Goal: Task Accomplishment & Management: Use online tool/utility

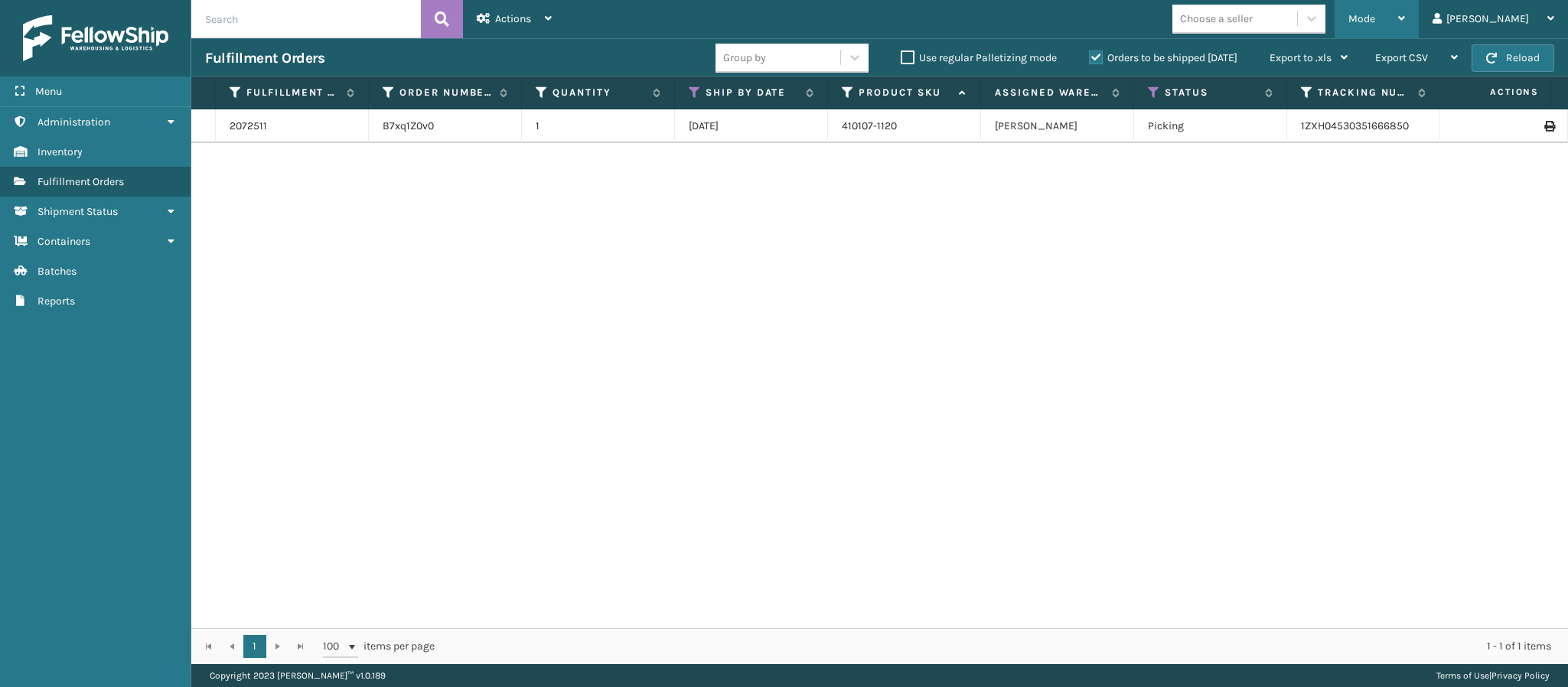
click at [1405, 26] on div "Mode" at bounding box center [1376, 19] width 57 height 38
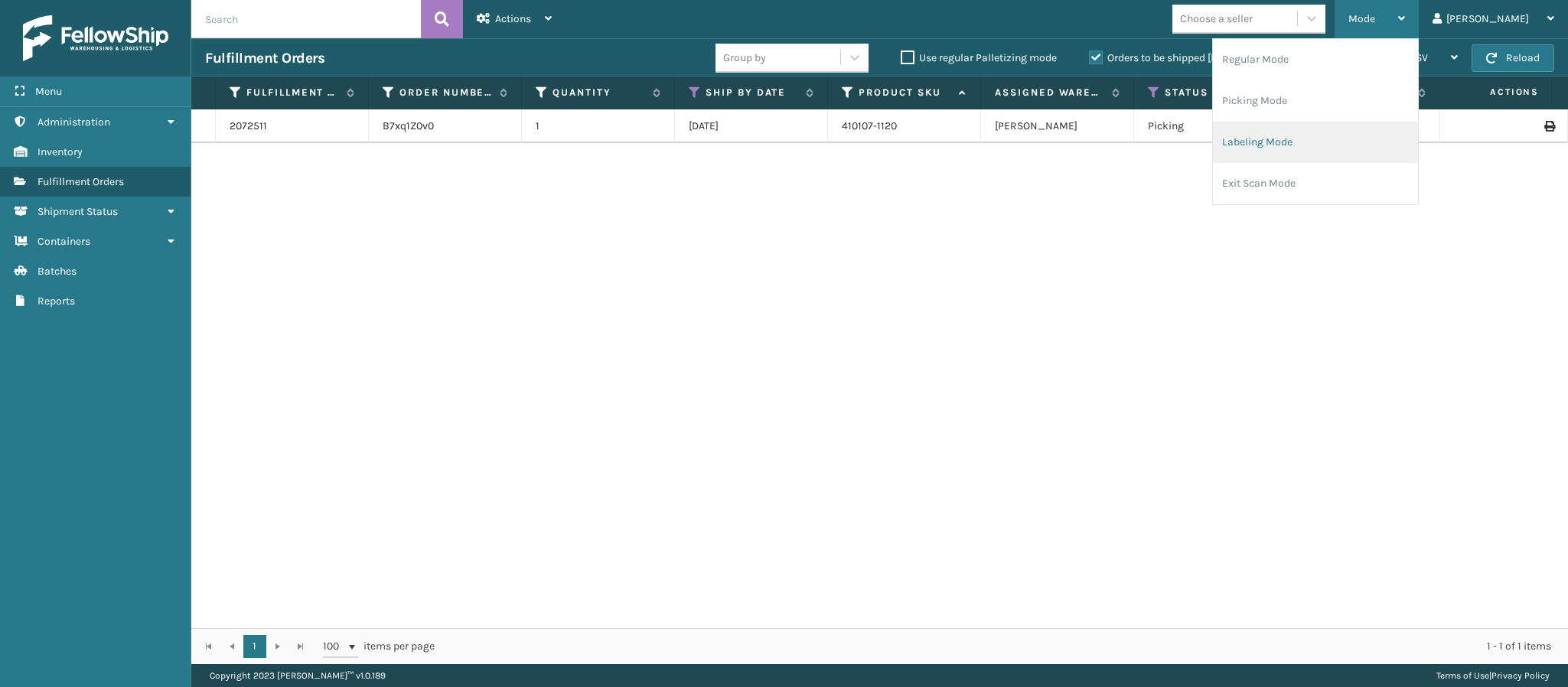
click at [1347, 133] on li "Labeling Mode" at bounding box center [1316, 142] width 205 height 41
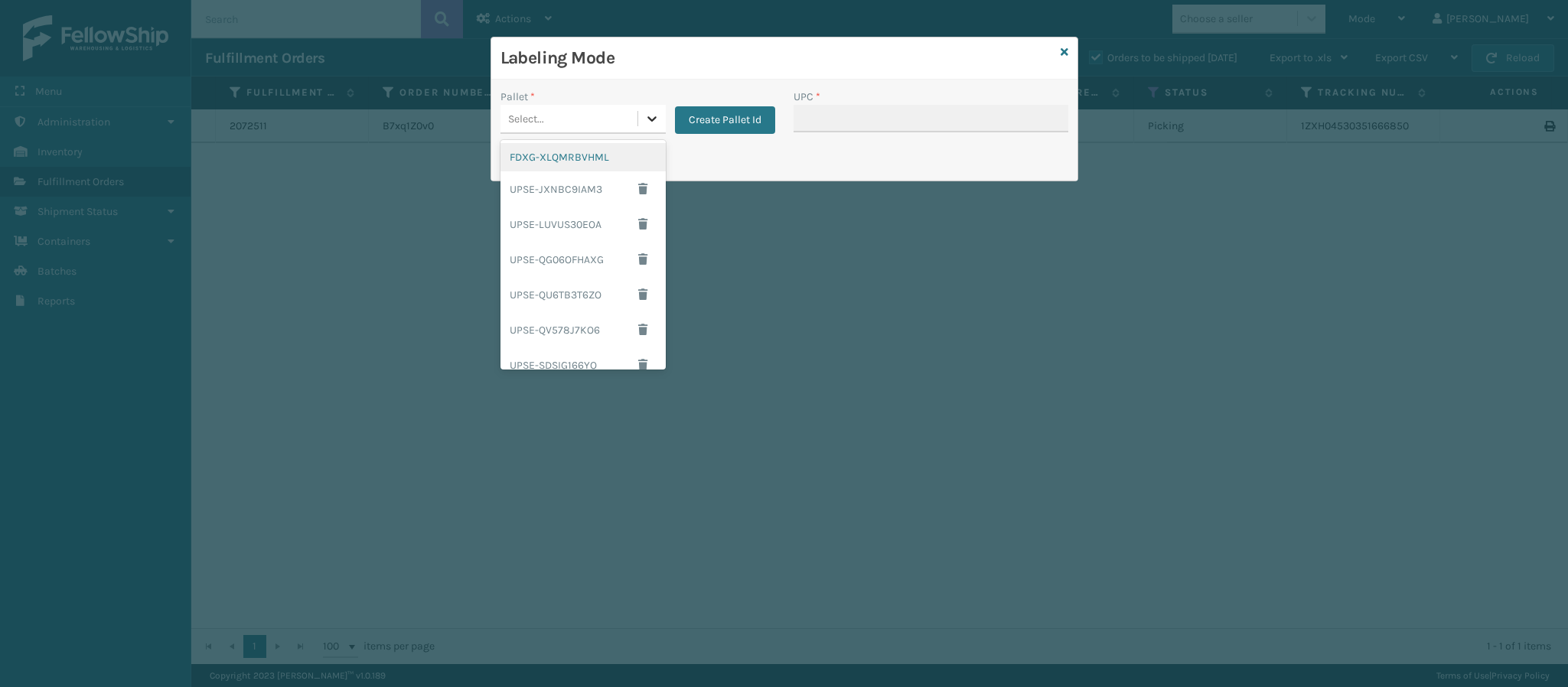
click at [647, 115] on icon at bounding box center [652, 119] width 15 height 15
click at [589, 159] on div "FDXG-XLQMRBVHML" at bounding box center [583, 157] width 165 height 29
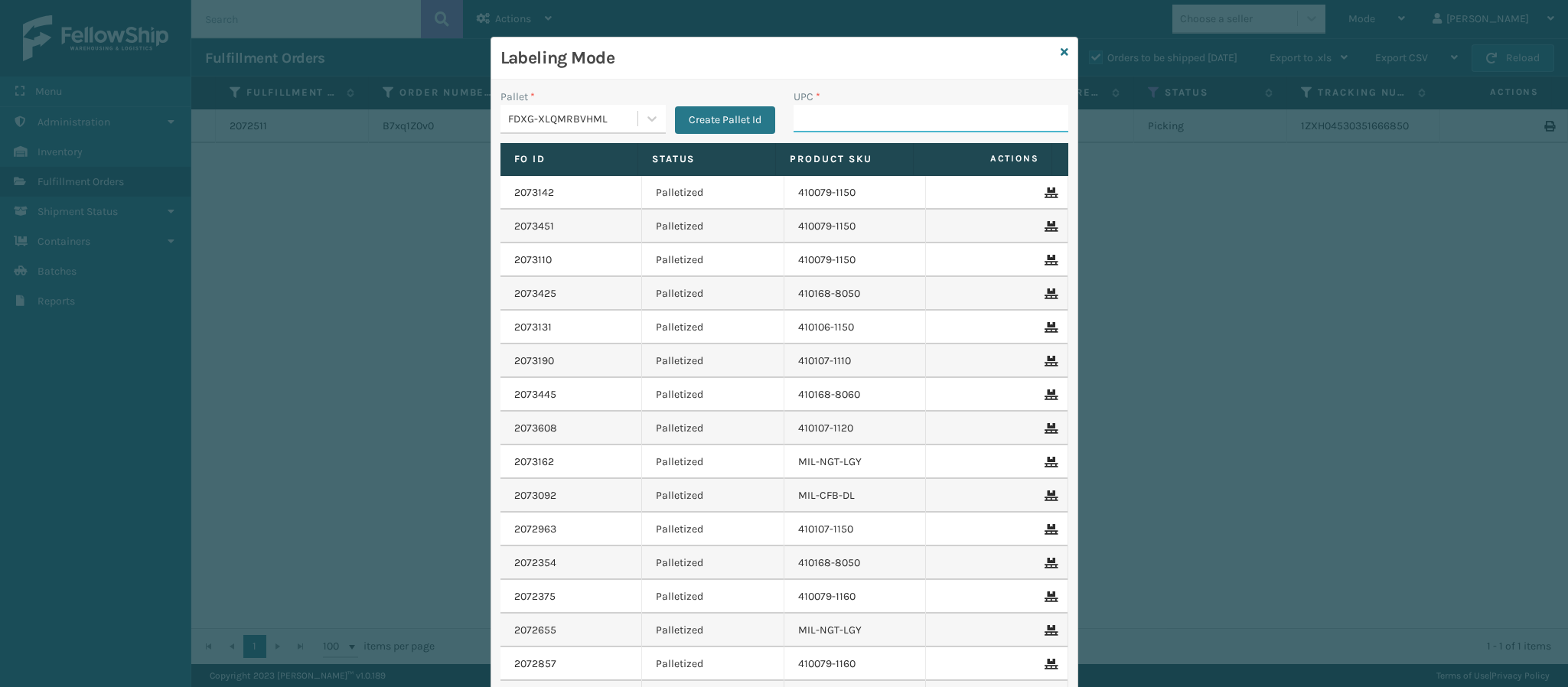
click at [875, 125] on input "UPC *" at bounding box center [930, 118] width 274 height 28
type input "849986033905"
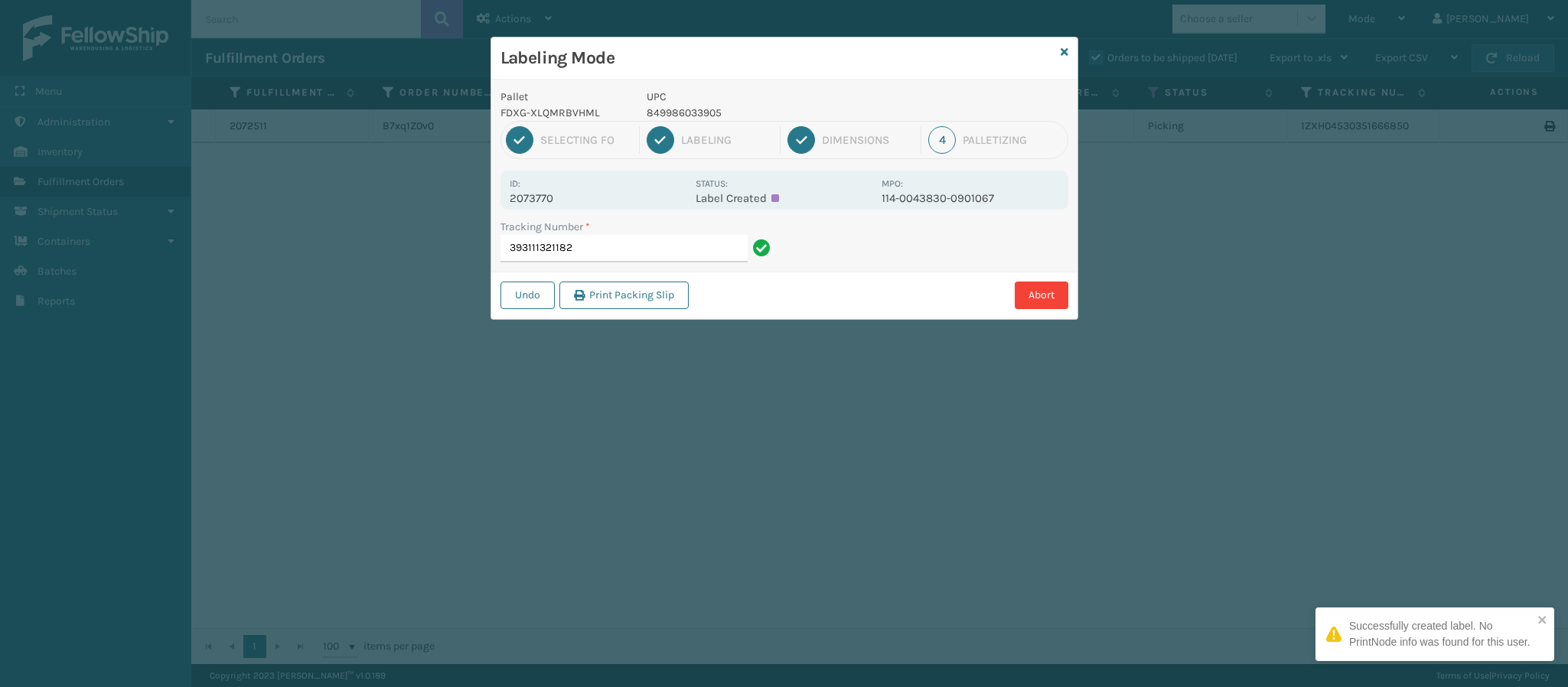
click at [540, 199] on p "2073770" at bounding box center [597, 198] width 176 height 13
copy p "2073770"
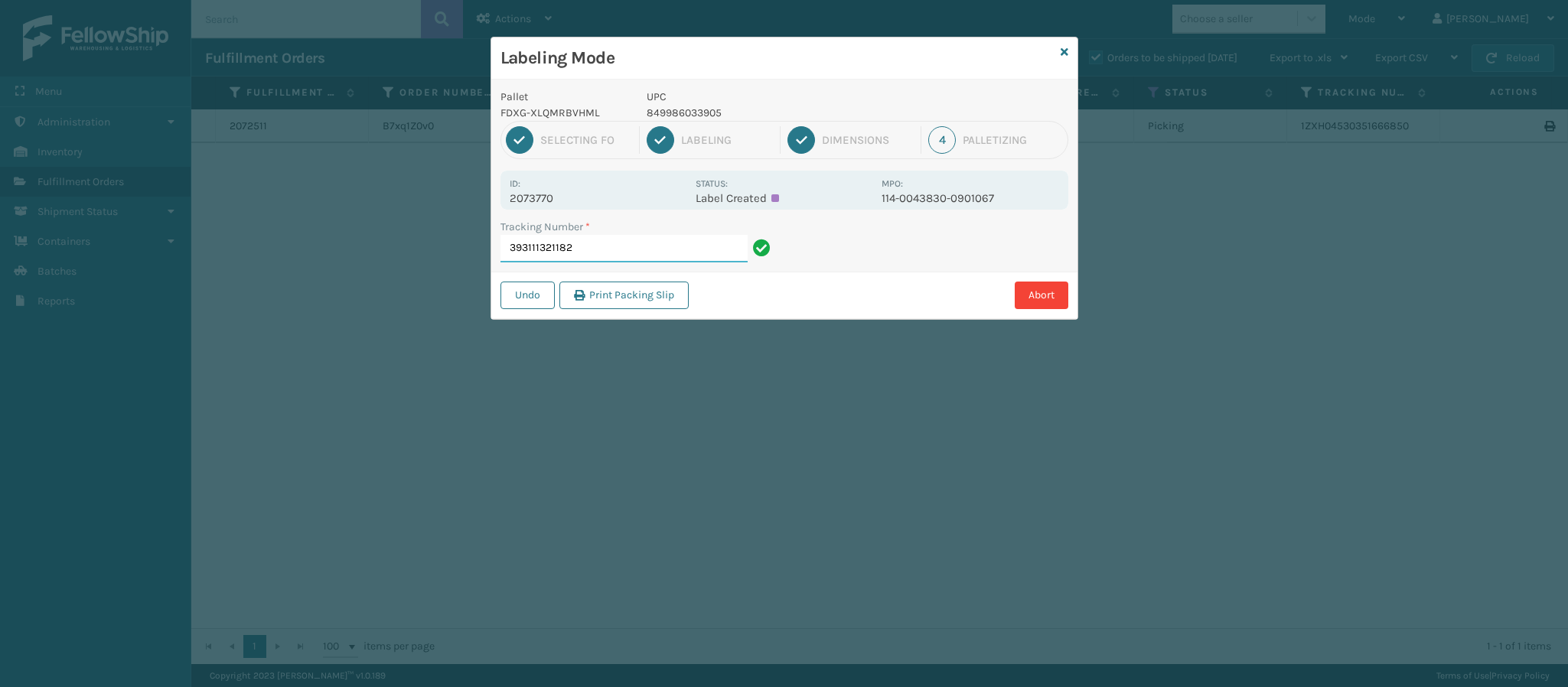
click at [589, 250] on input "393111321182" at bounding box center [624, 249] width 247 height 28
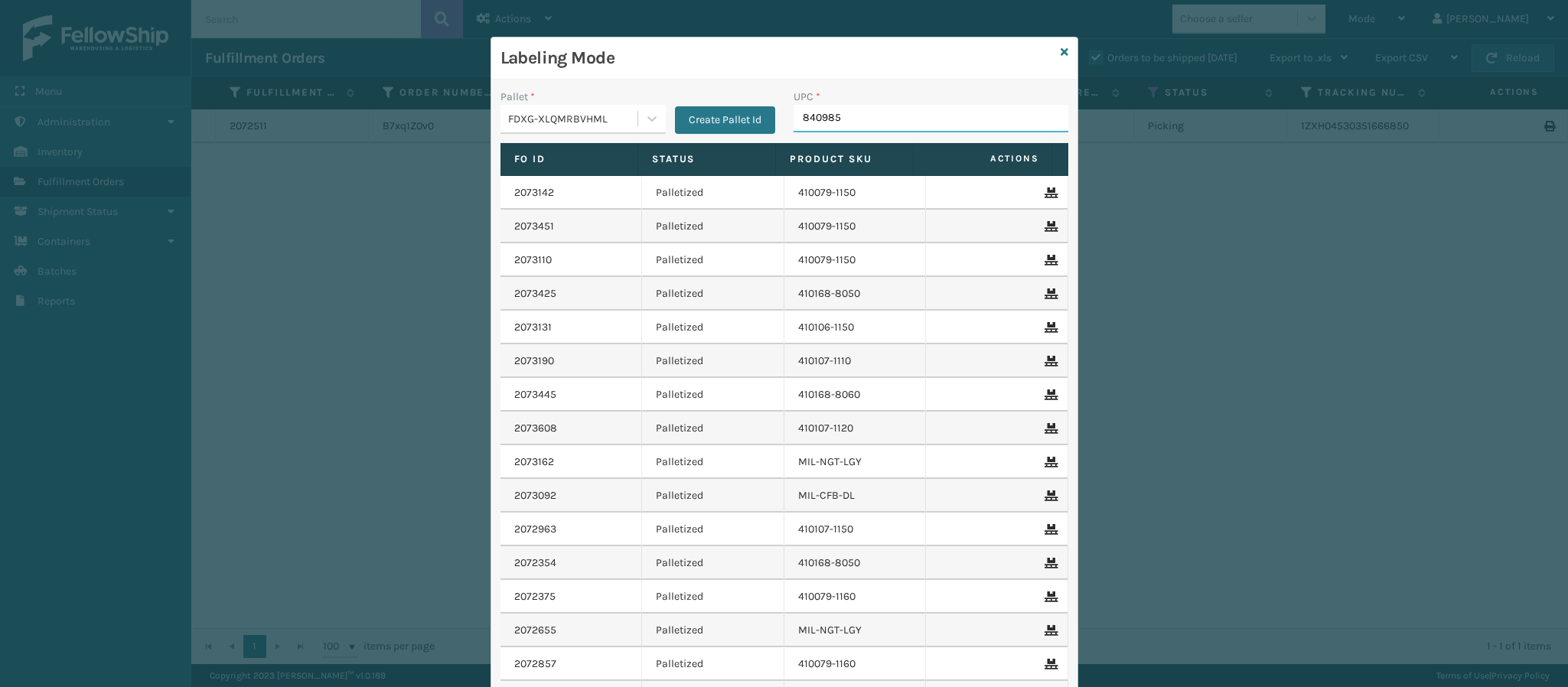
type input "8409851"
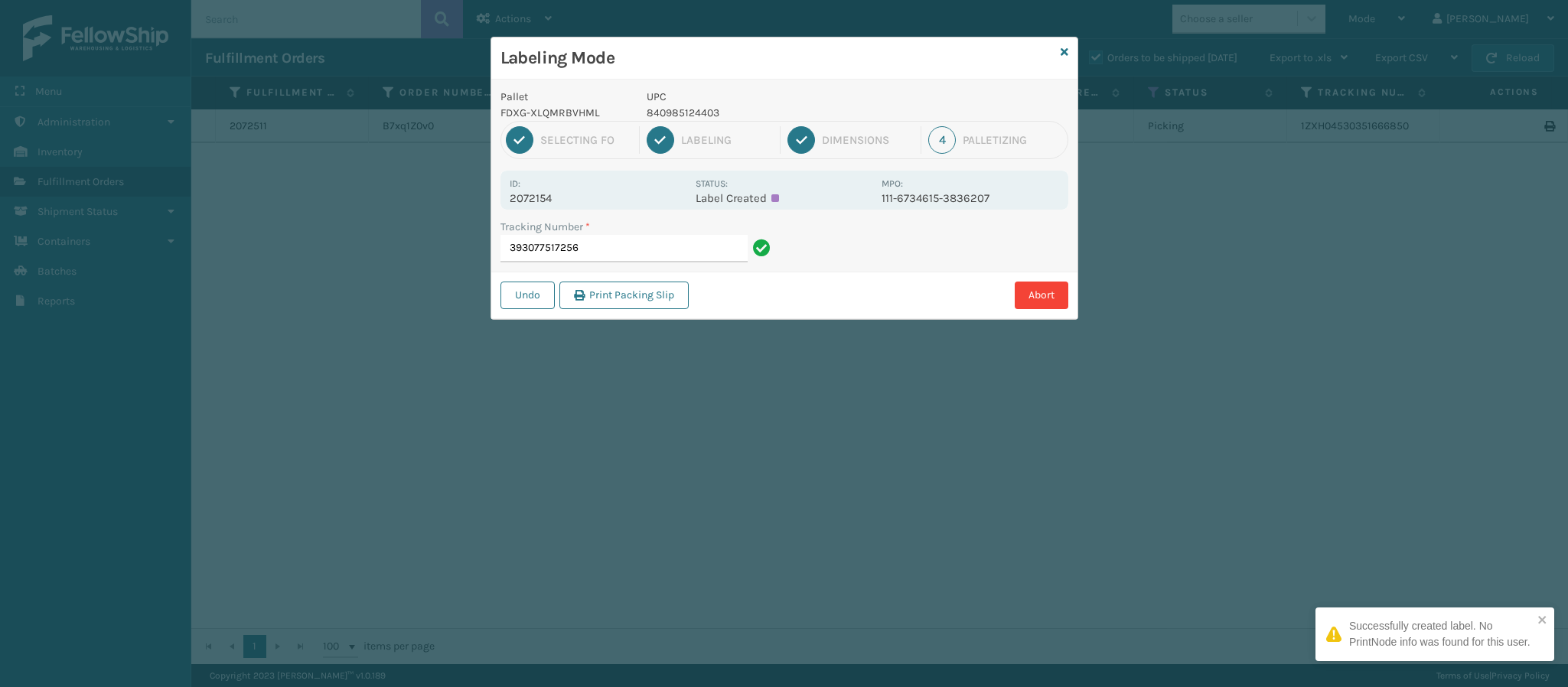
click at [545, 198] on p "2072154" at bounding box center [597, 198] width 176 height 13
copy p "2072154"
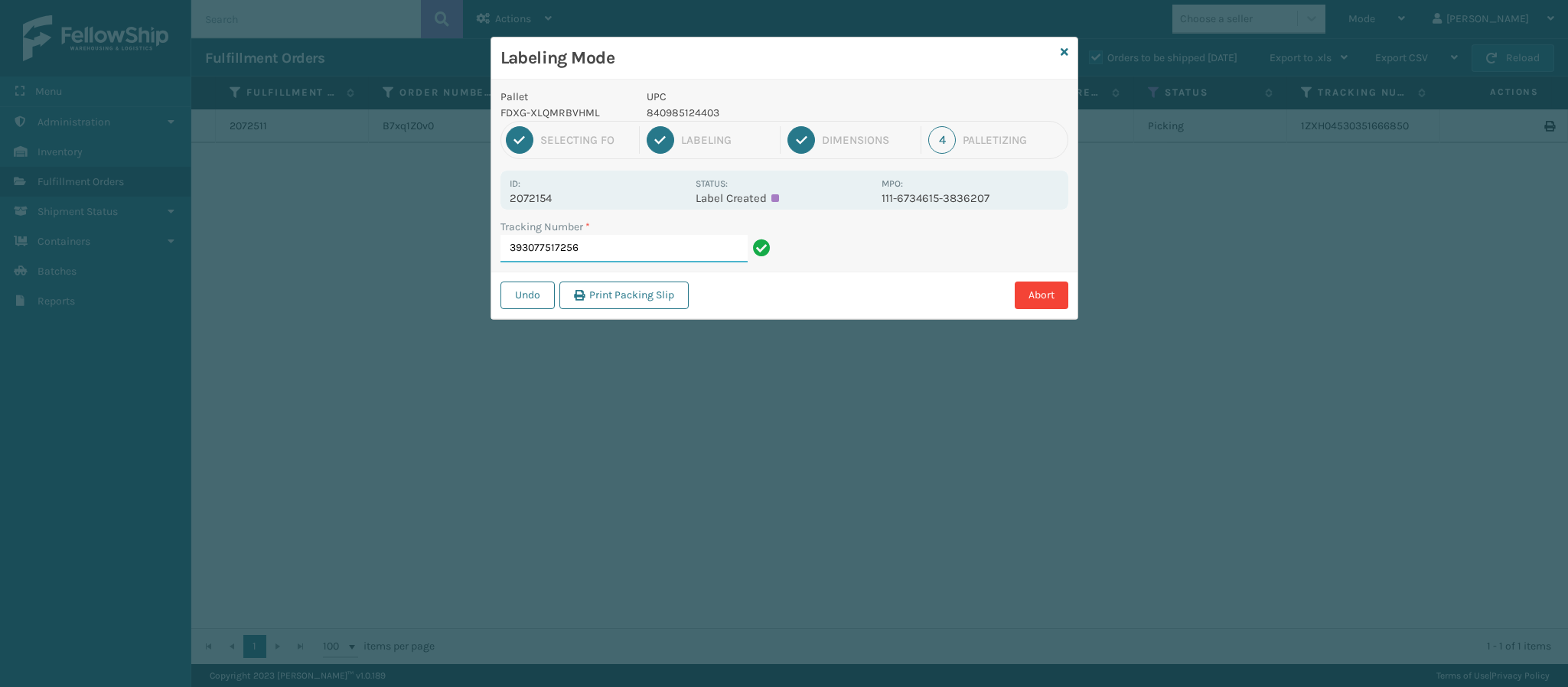
click at [631, 250] on input "393077517256" at bounding box center [624, 249] width 247 height 28
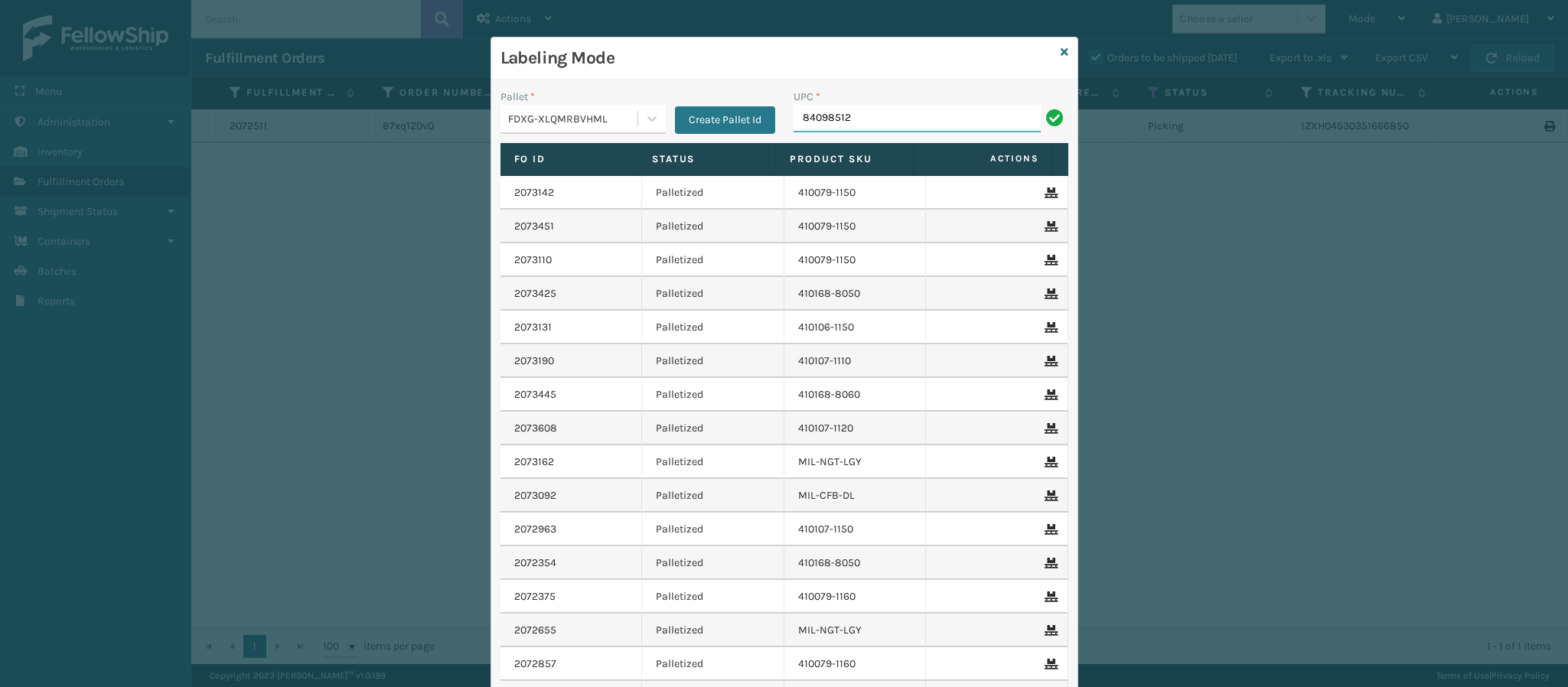
type input "840985124"
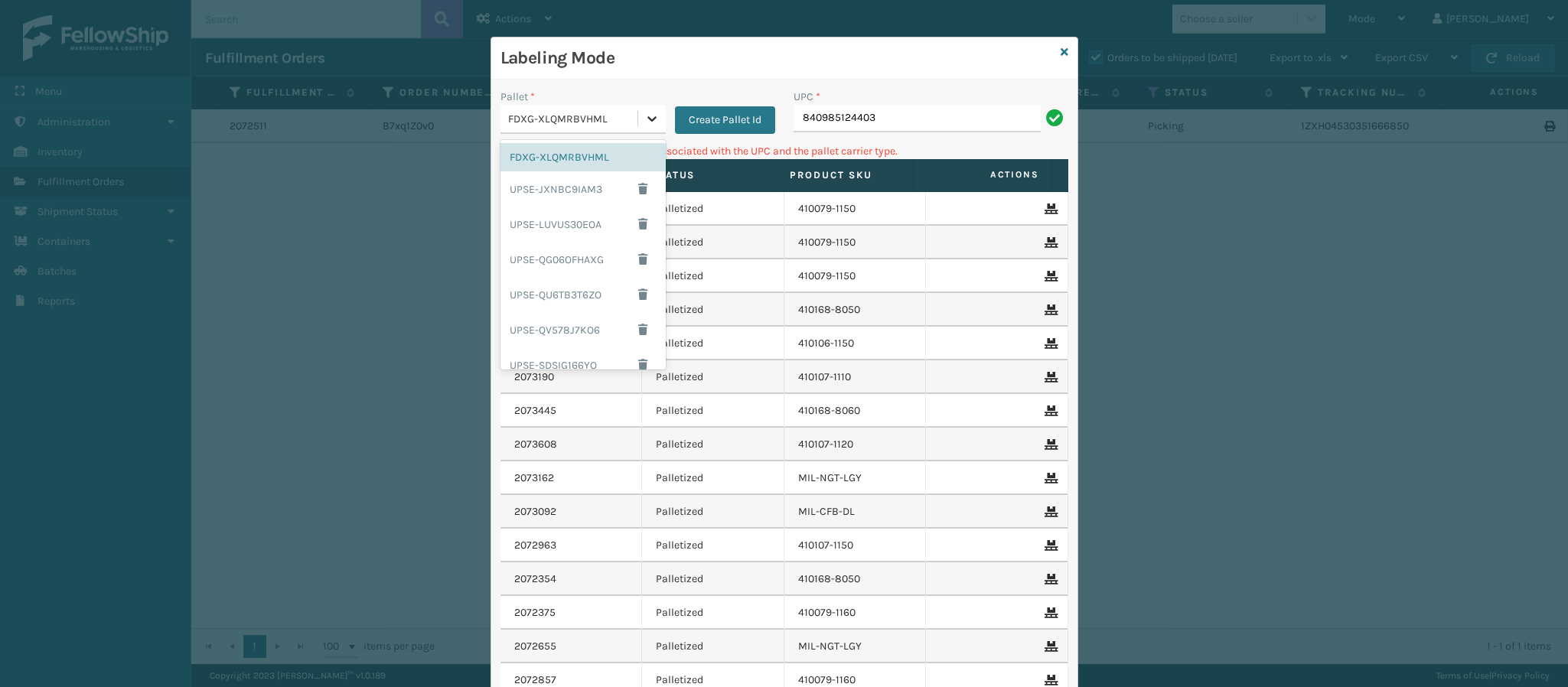
click at [647, 127] on div at bounding box center [651, 118] width 28 height 28
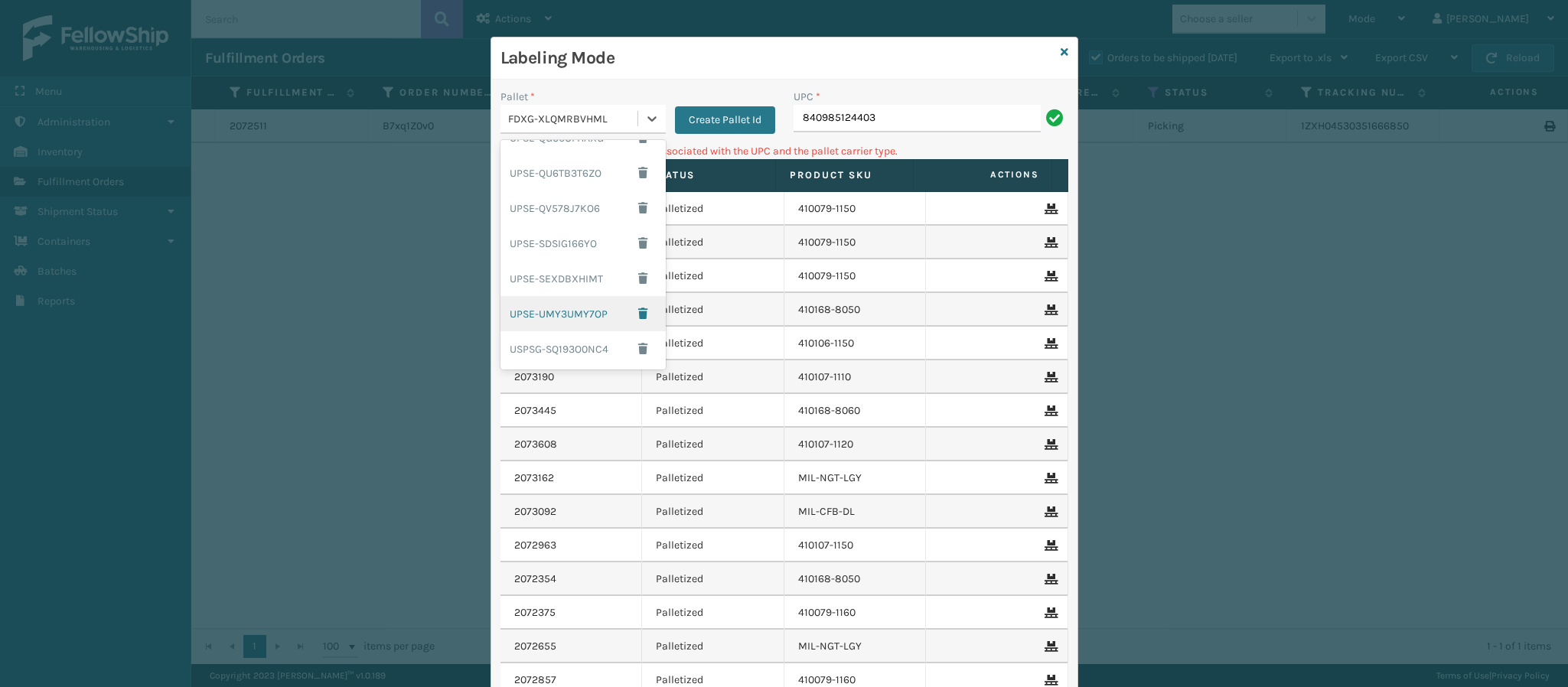
click at [597, 310] on div "UPSE-UMY3UMY7OP" at bounding box center [583, 314] width 165 height 36
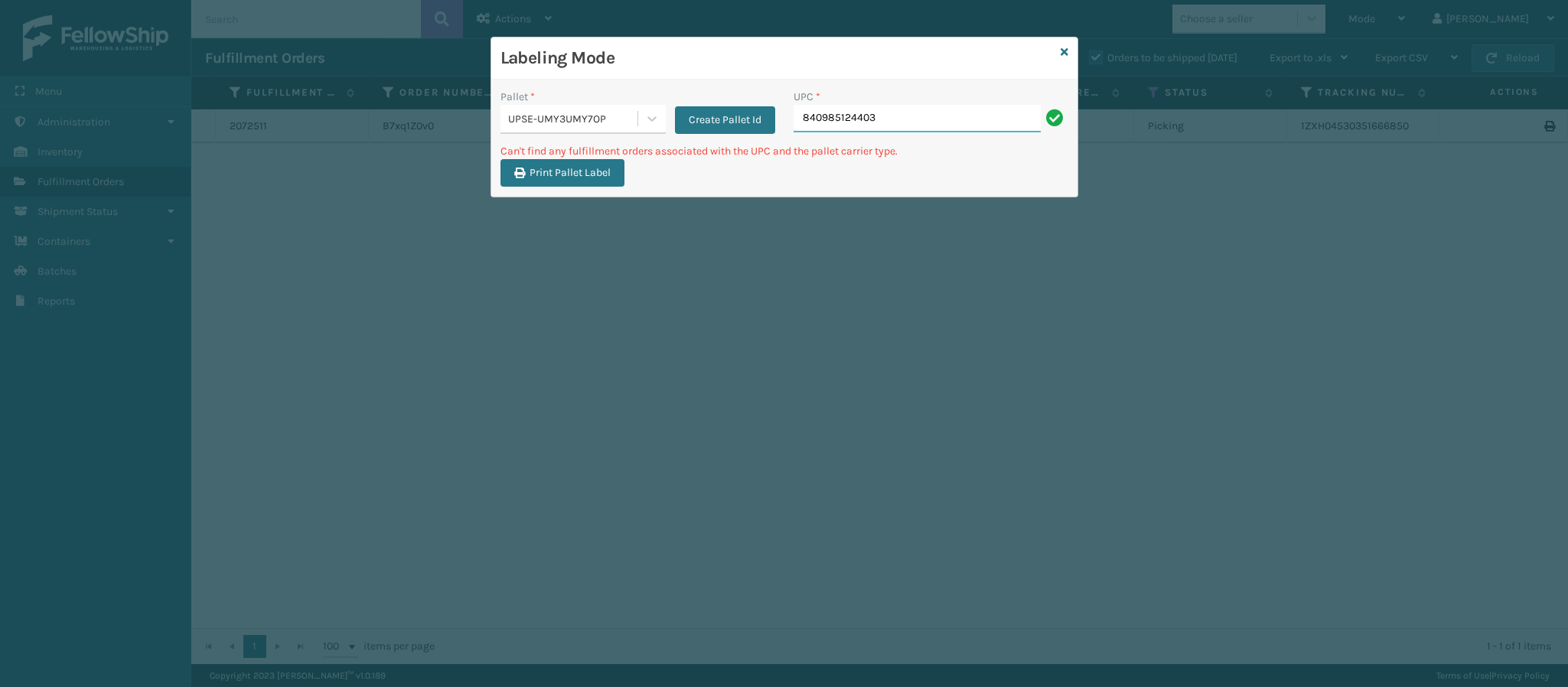
click at [906, 124] on input "840985124403" at bounding box center [917, 118] width 247 height 28
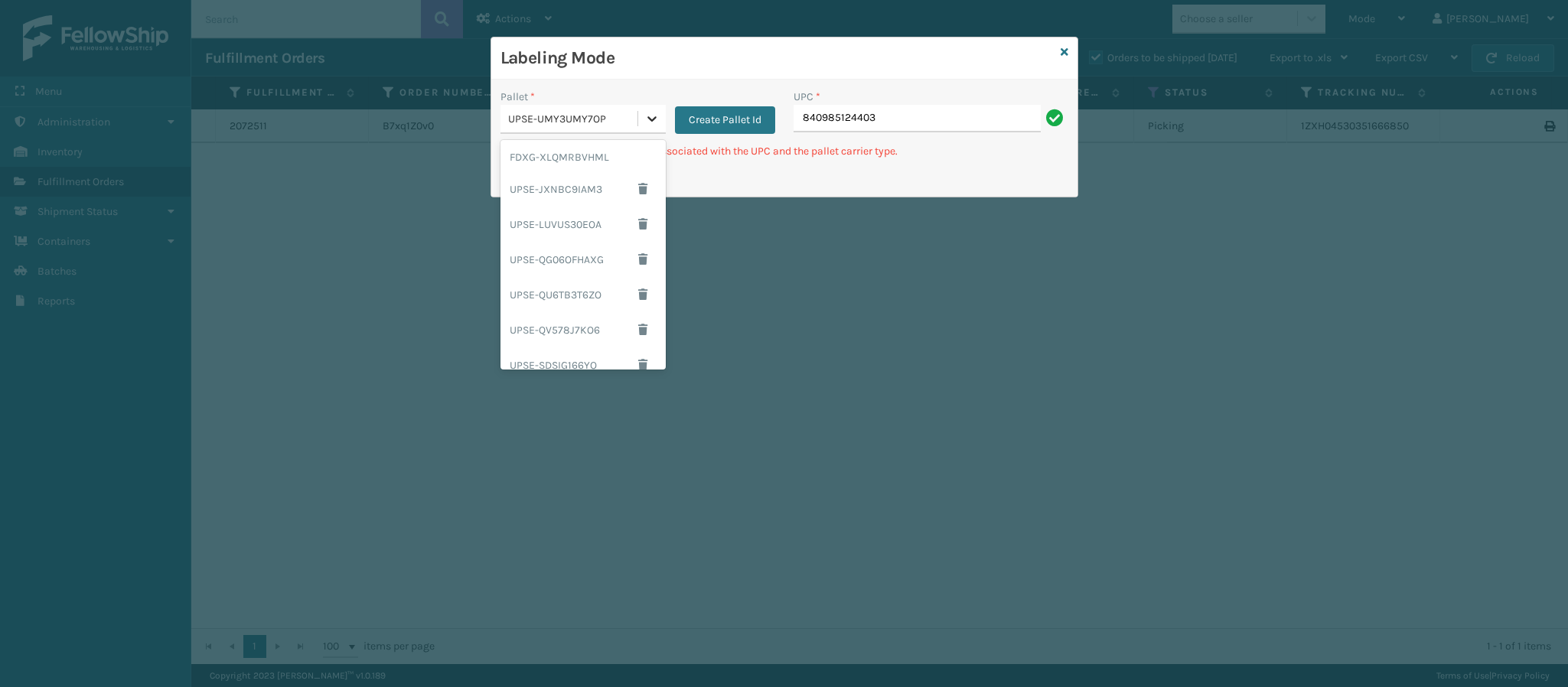
click at [649, 127] on icon at bounding box center [652, 119] width 15 height 15
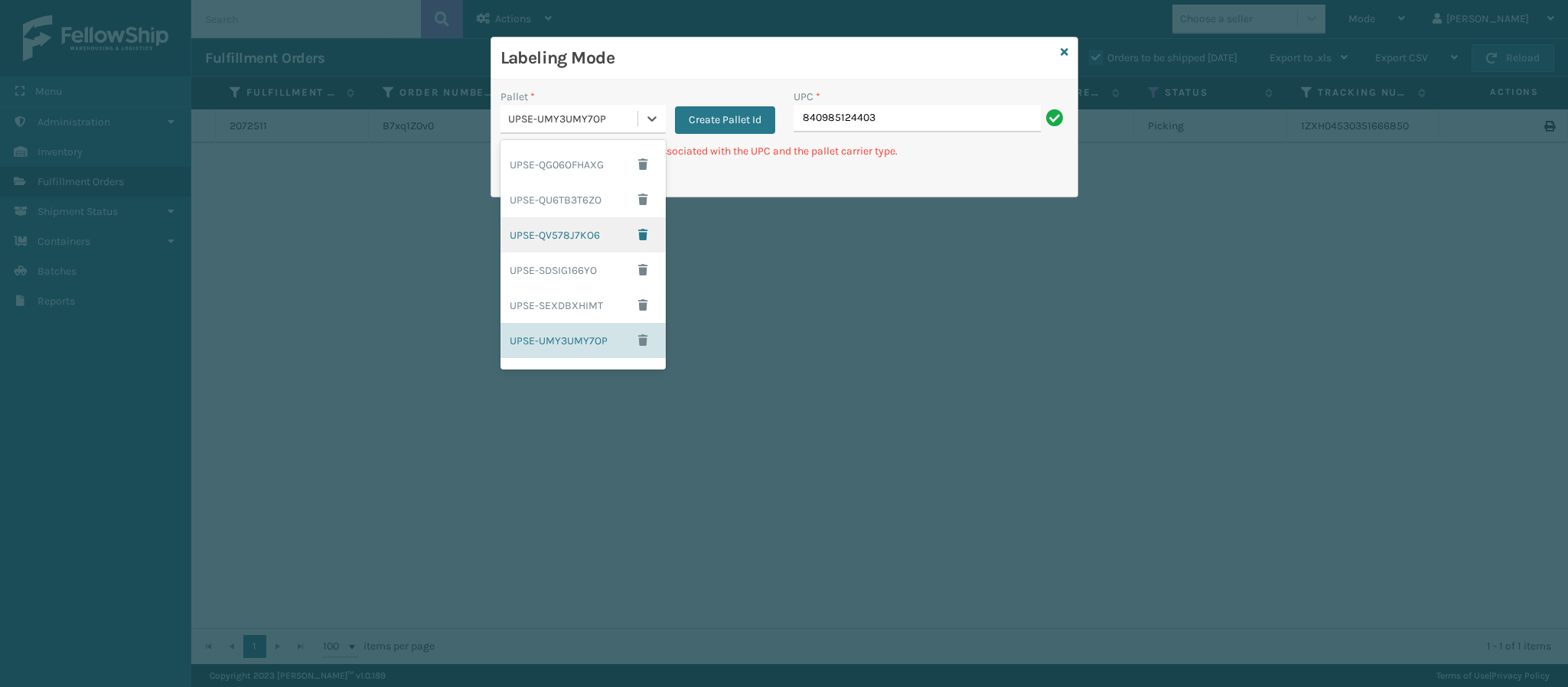
scroll to position [0, 0]
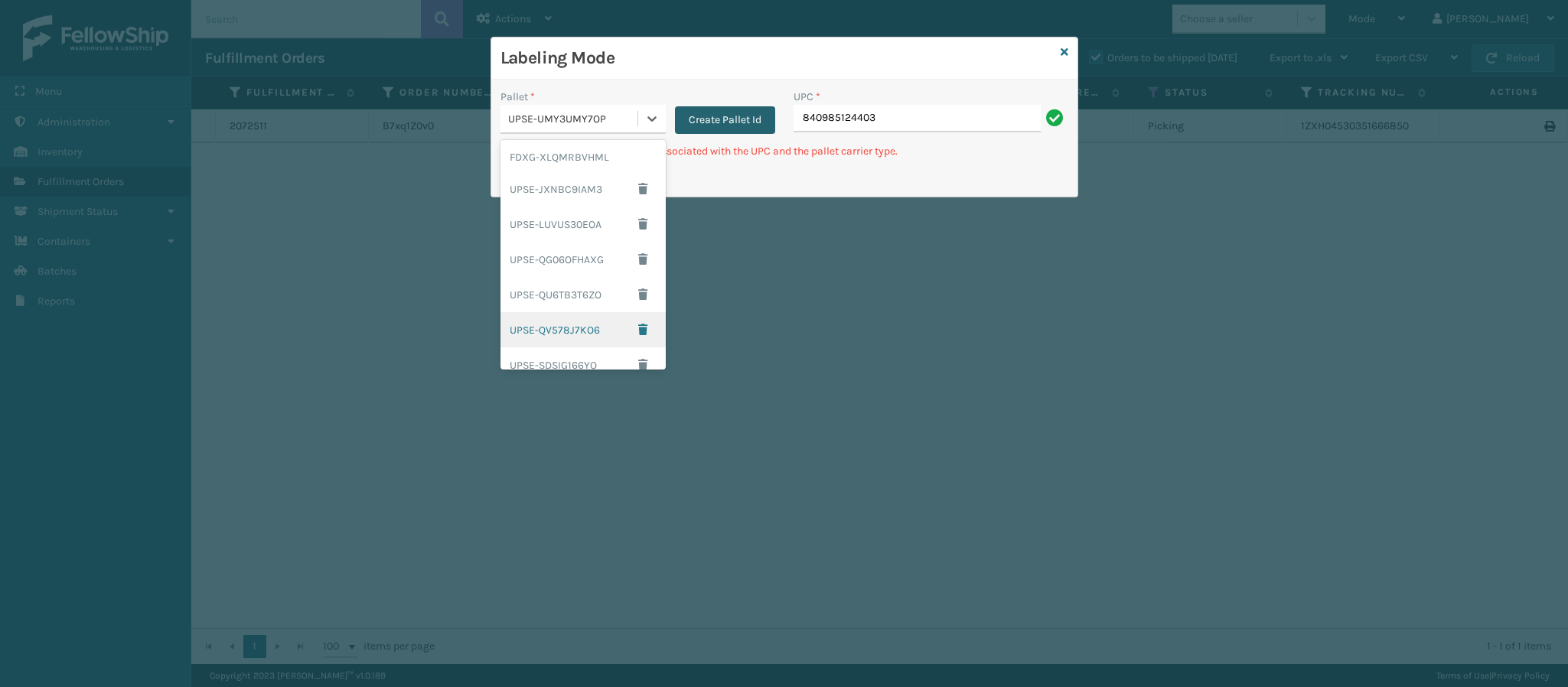
click at [740, 123] on button "Create Pallet Id" at bounding box center [725, 120] width 101 height 28
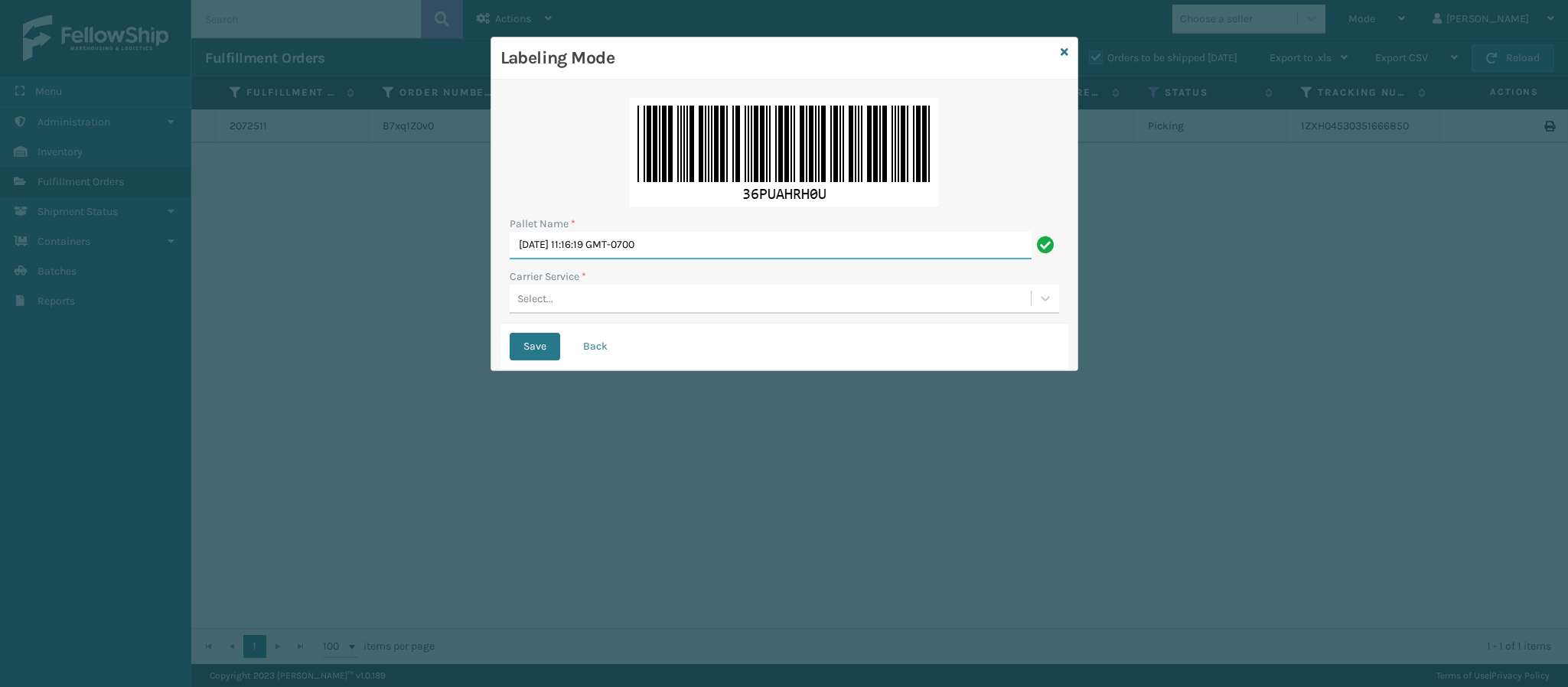
click at [698, 249] on input "[DATE] 11:16:19 GMT-0700" at bounding box center [770, 246] width 522 height 28
click at [696, 249] on input "[DATE] 11:16:19 GMT-0700" at bounding box center [770, 246] width 522 height 28
type input "Ups Ground Box Truck"
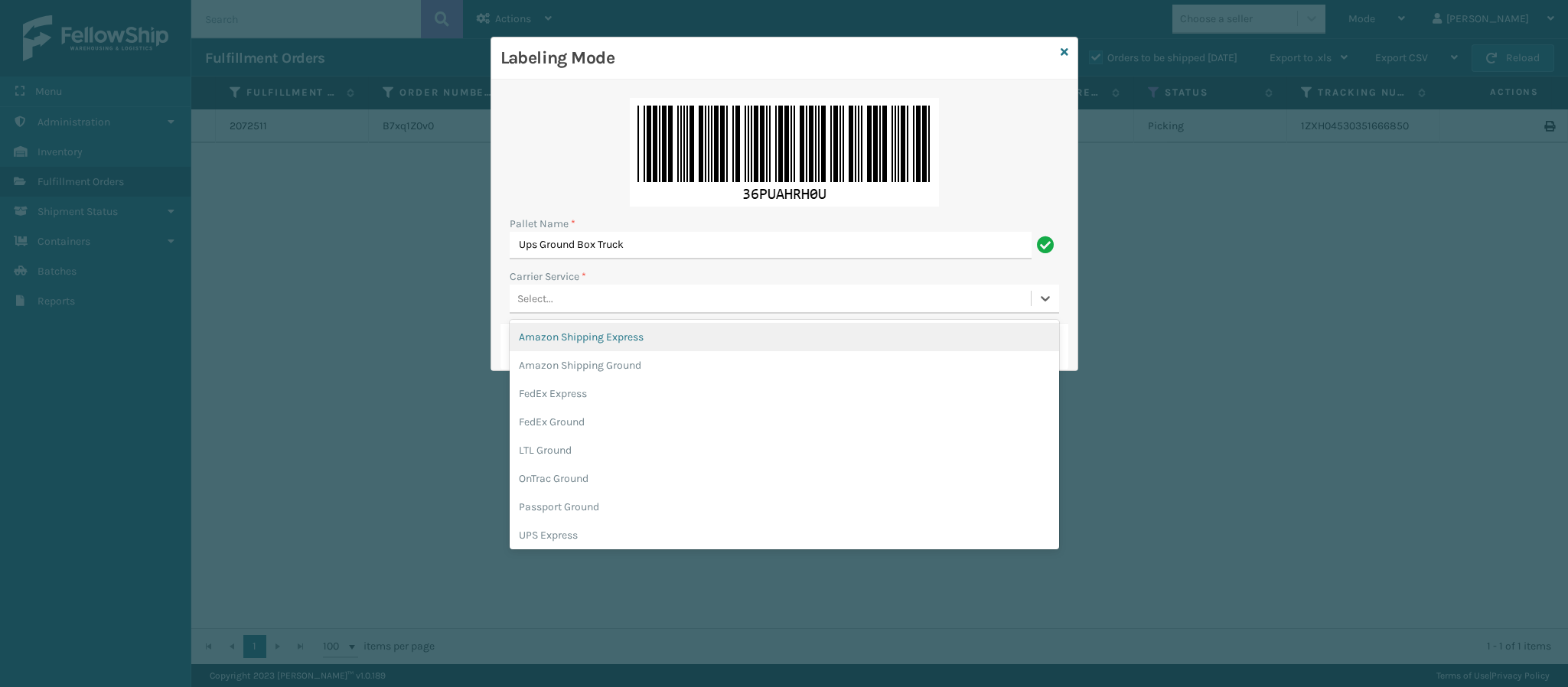
click at [631, 303] on div "Select..." at bounding box center [769, 298] width 521 height 25
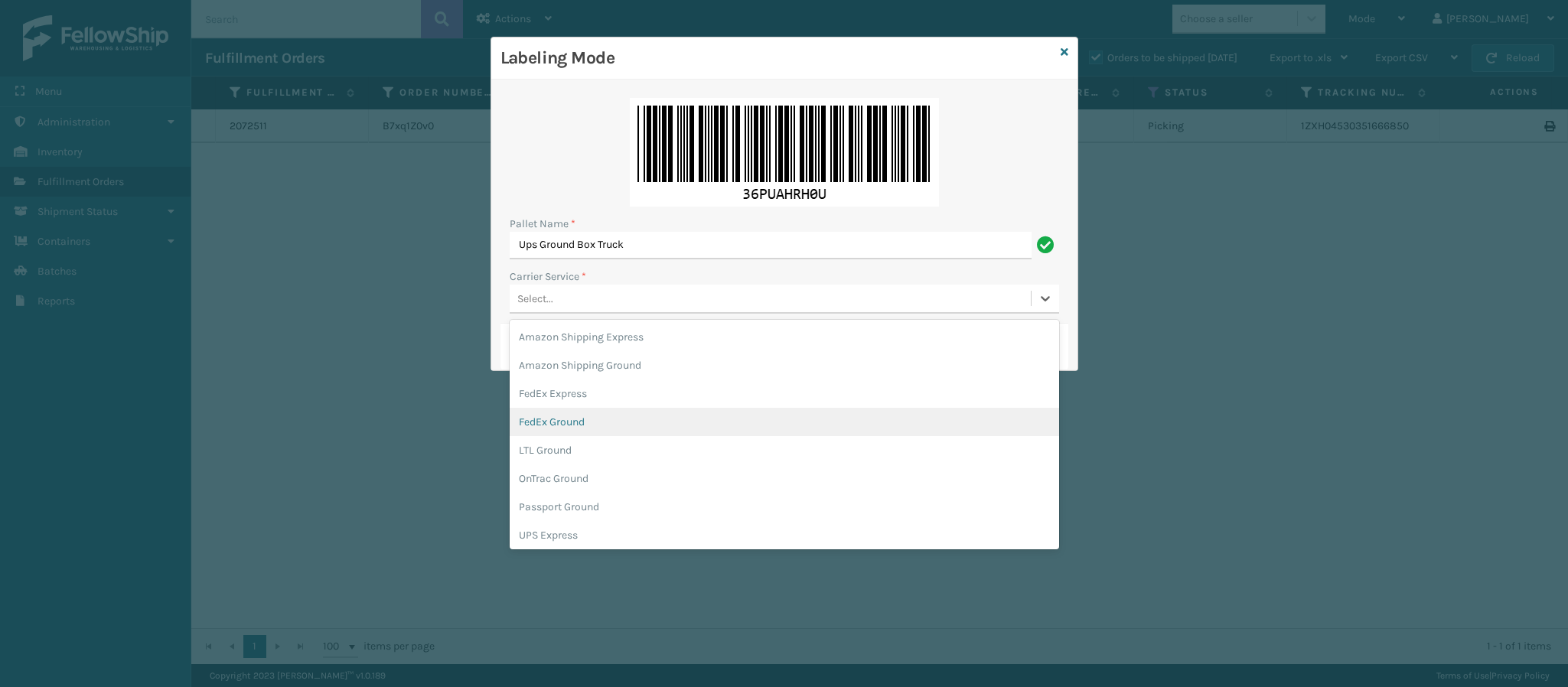
scroll to position [87, 0]
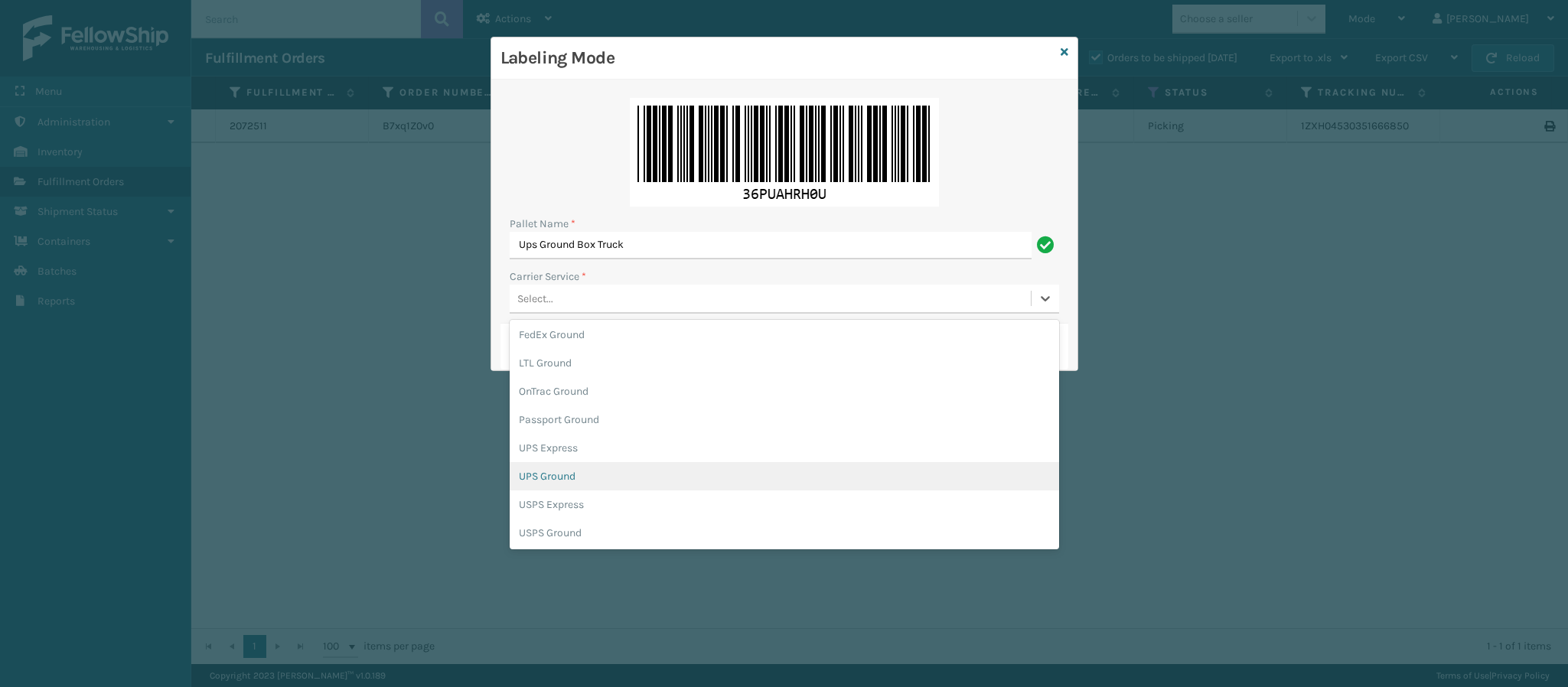
click at [576, 464] on div "UPS Ground" at bounding box center [784, 477] width 550 height 29
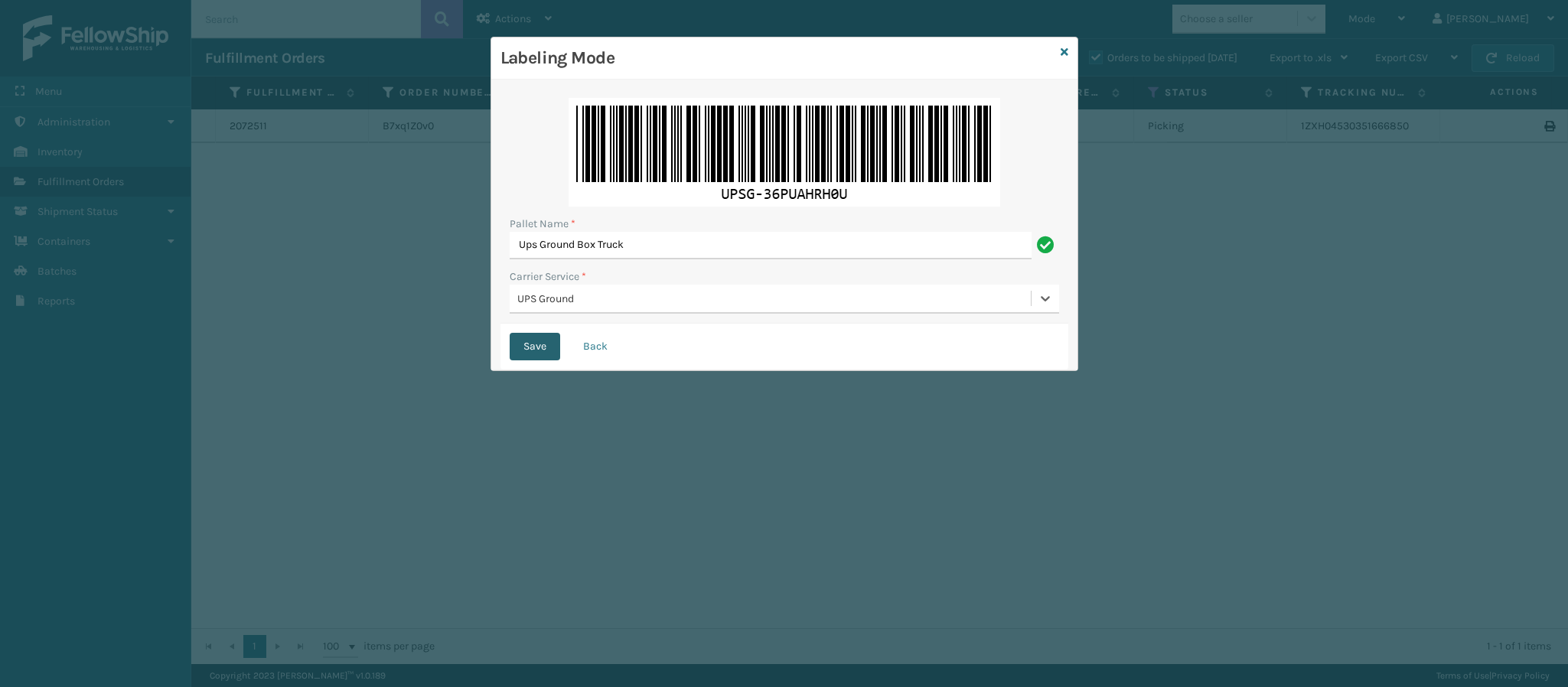
click at [522, 346] on button "Save" at bounding box center [534, 346] width 51 height 28
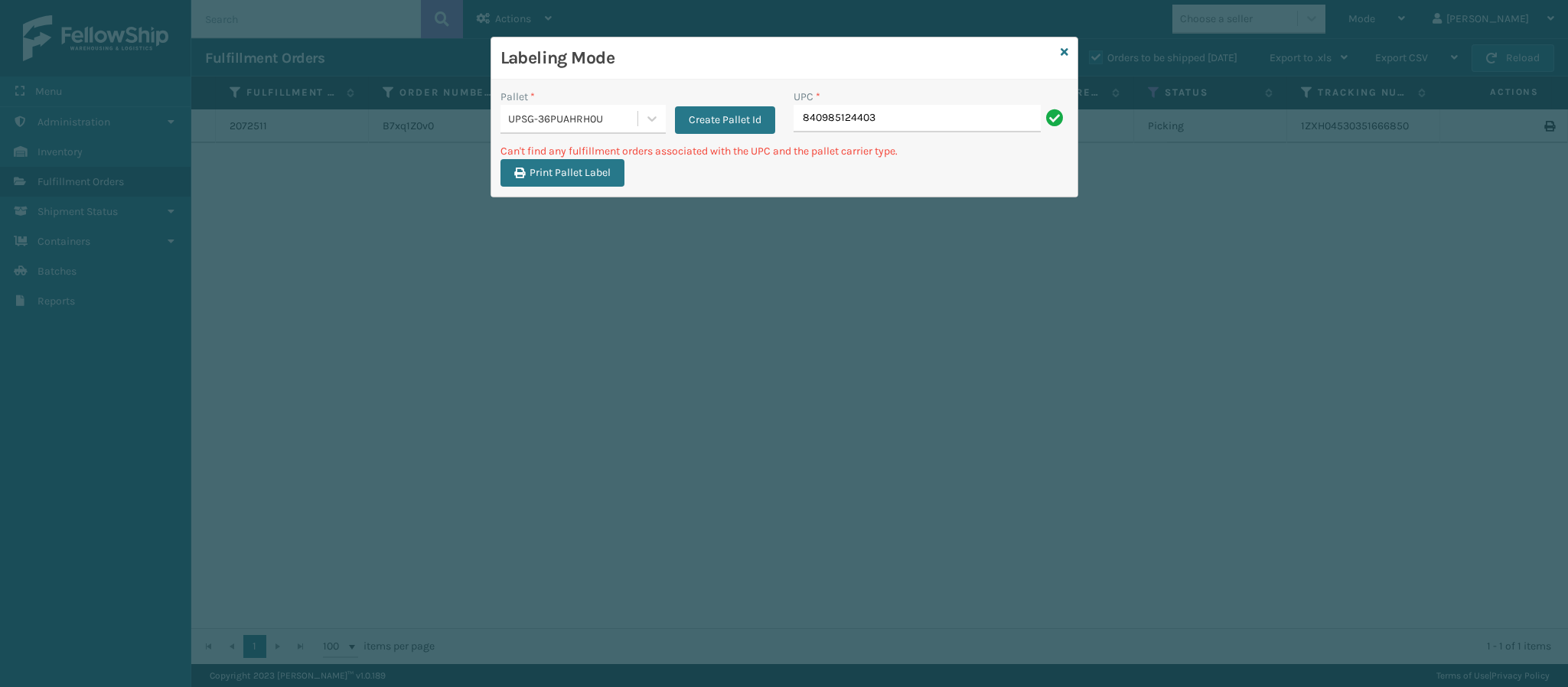
click at [906, 117] on input "840985124403" at bounding box center [917, 118] width 247 height 28
type input "\"
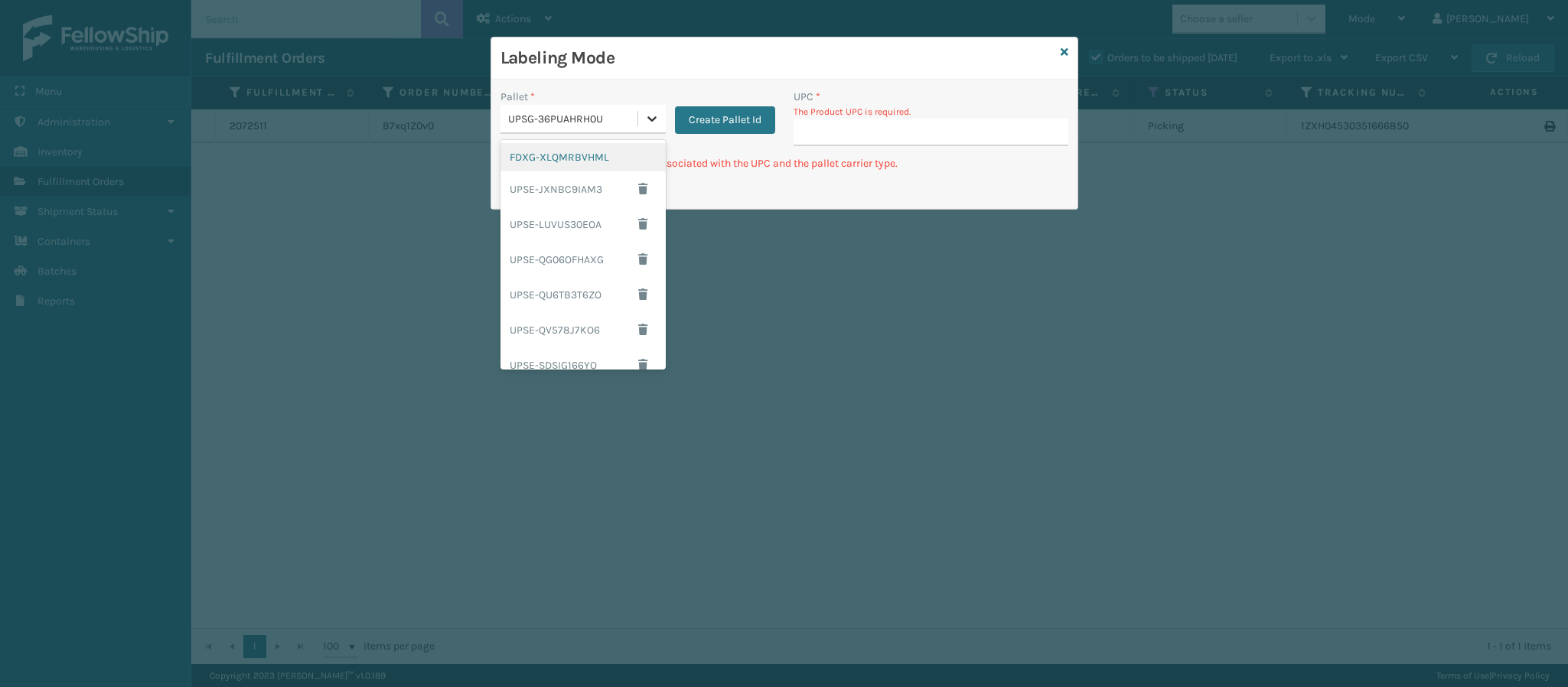
click at [639, 122] on div at bounding box center [651, 118] width 28 height 28
click at [570, 153] on div "FDXG-XLQMRBVHML" at bounding box center [583, 157] width 165 height 29
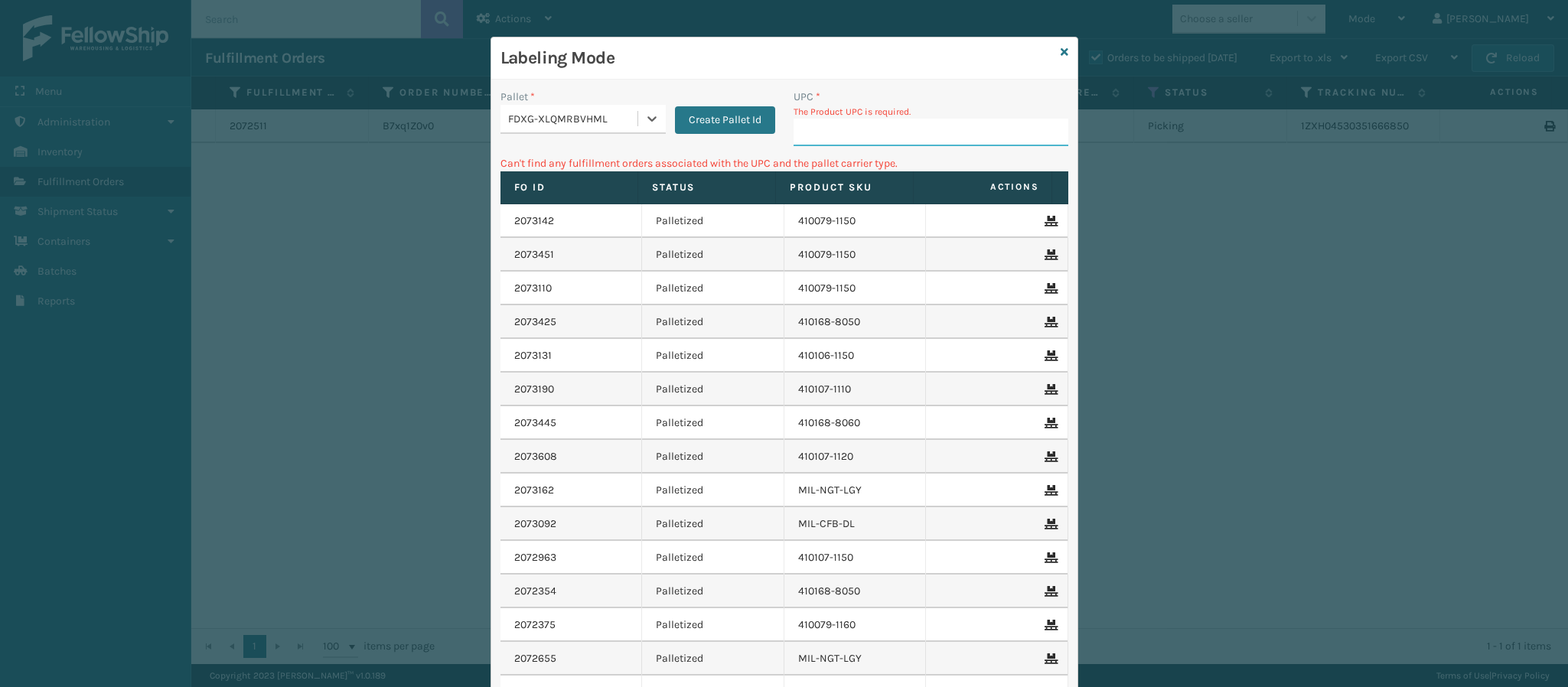
click at [911, 133] on input "UPC *" at bounding box center [930, 132] width 274 height 28
type input "840985124403"
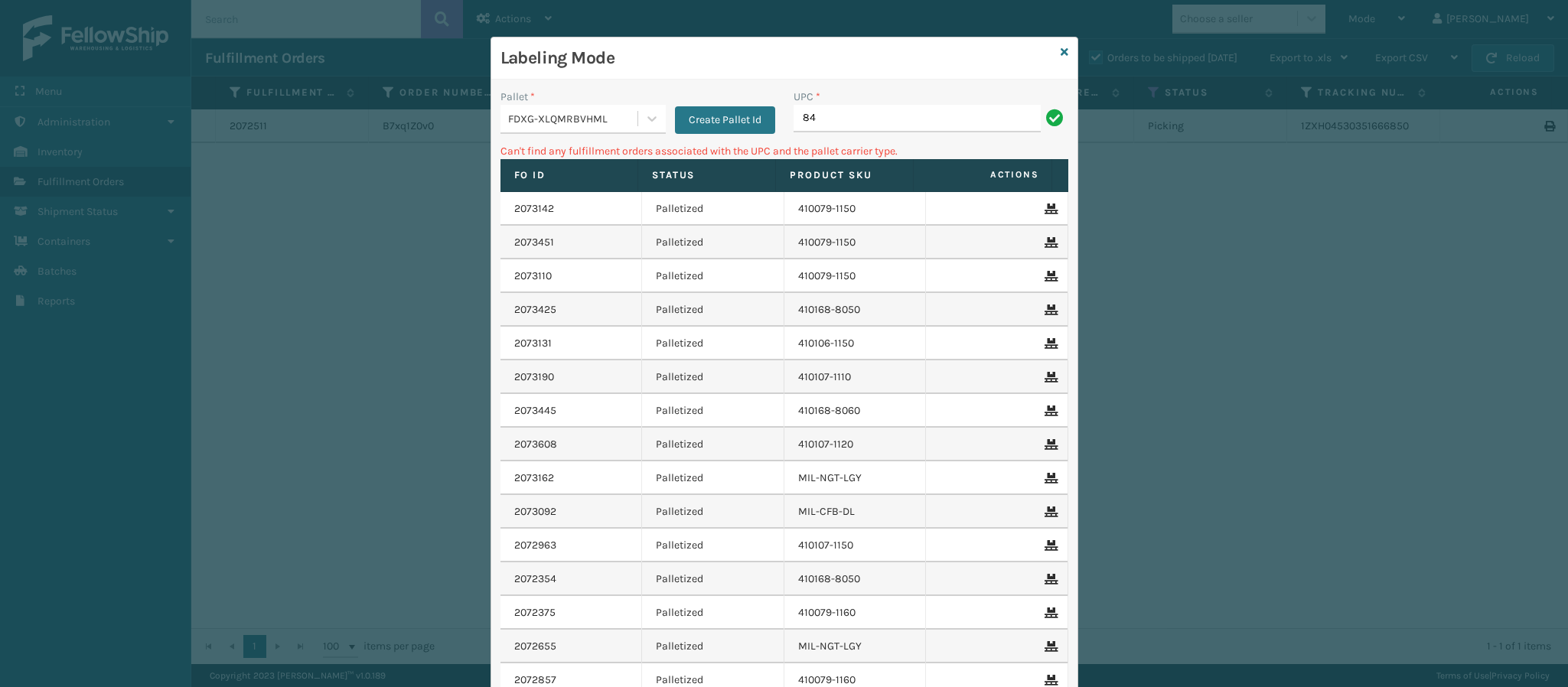
type input "8"
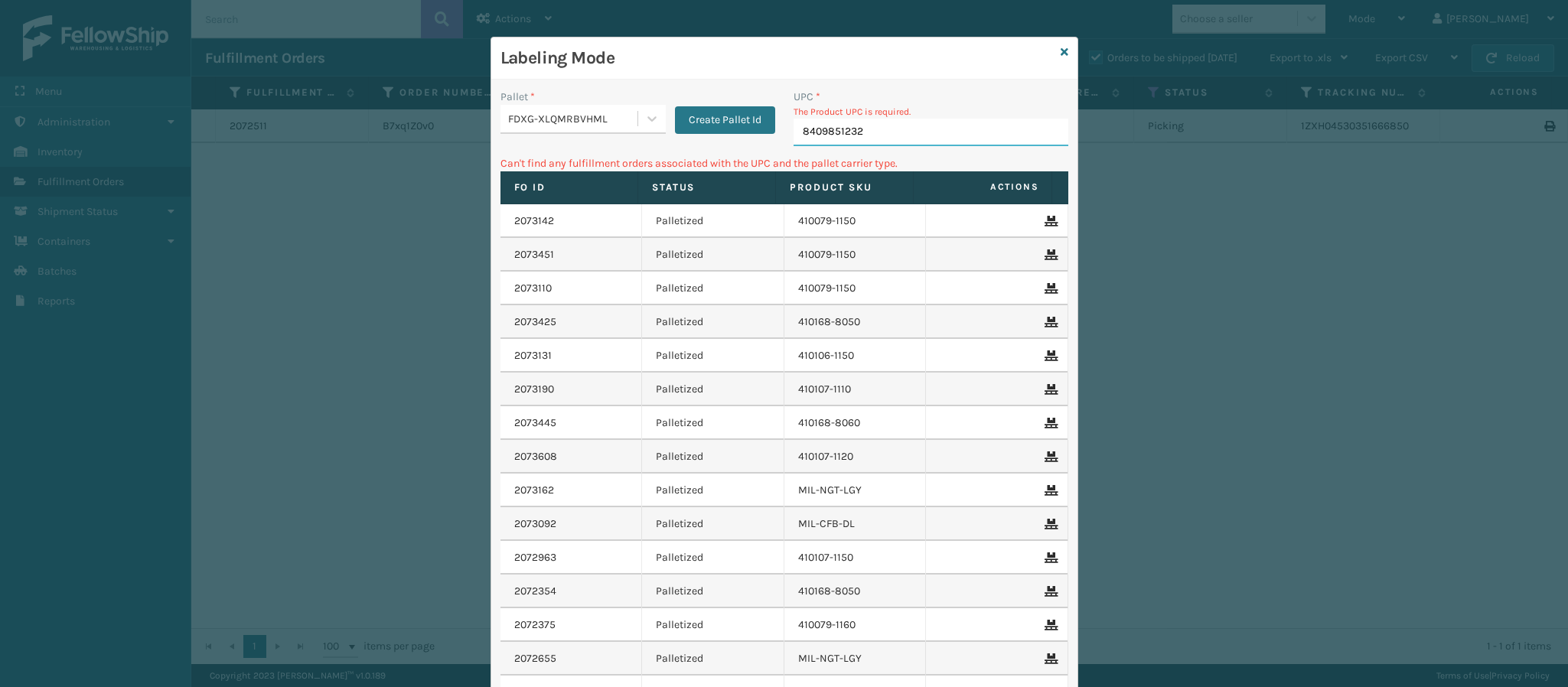
type input "84098512326"
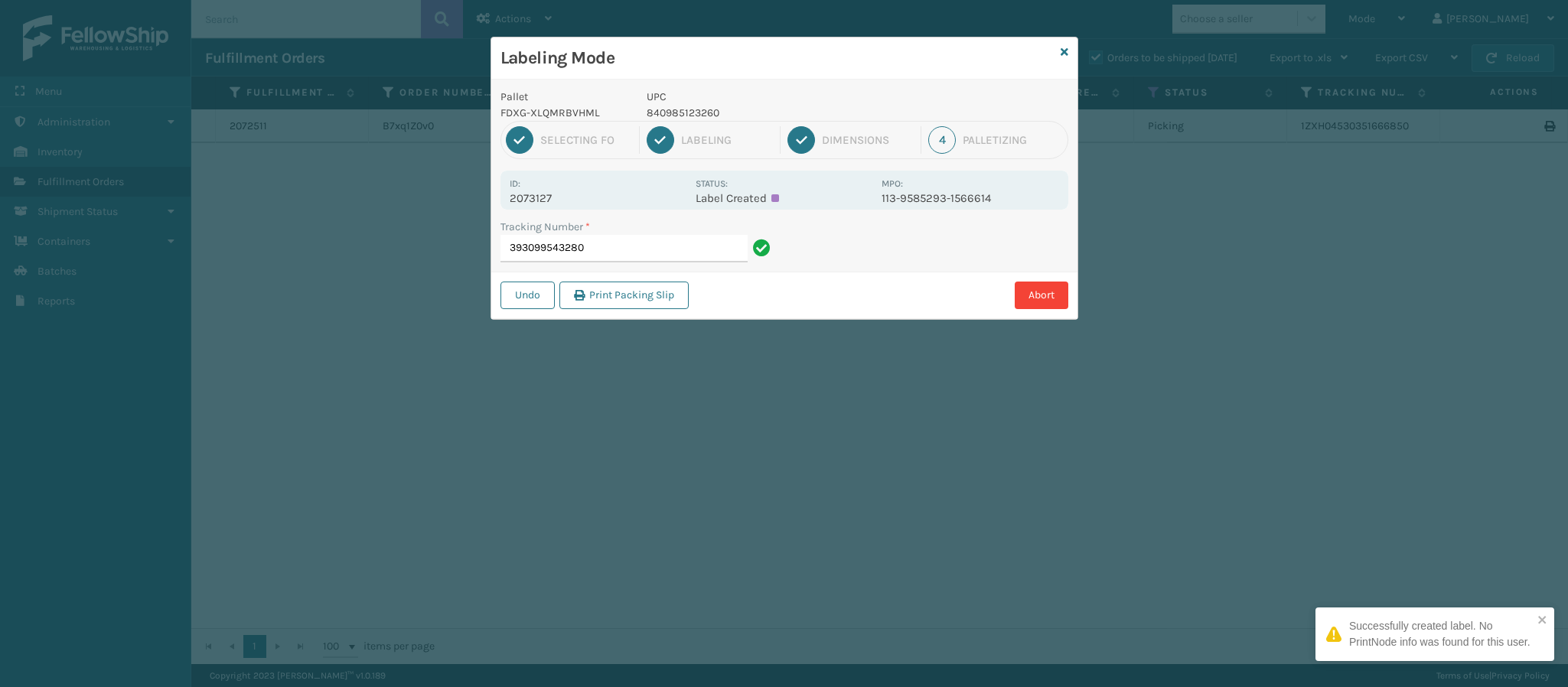
click at [550, 199] on p "2073127" at bounding box center [597, 198] width 176 height 13
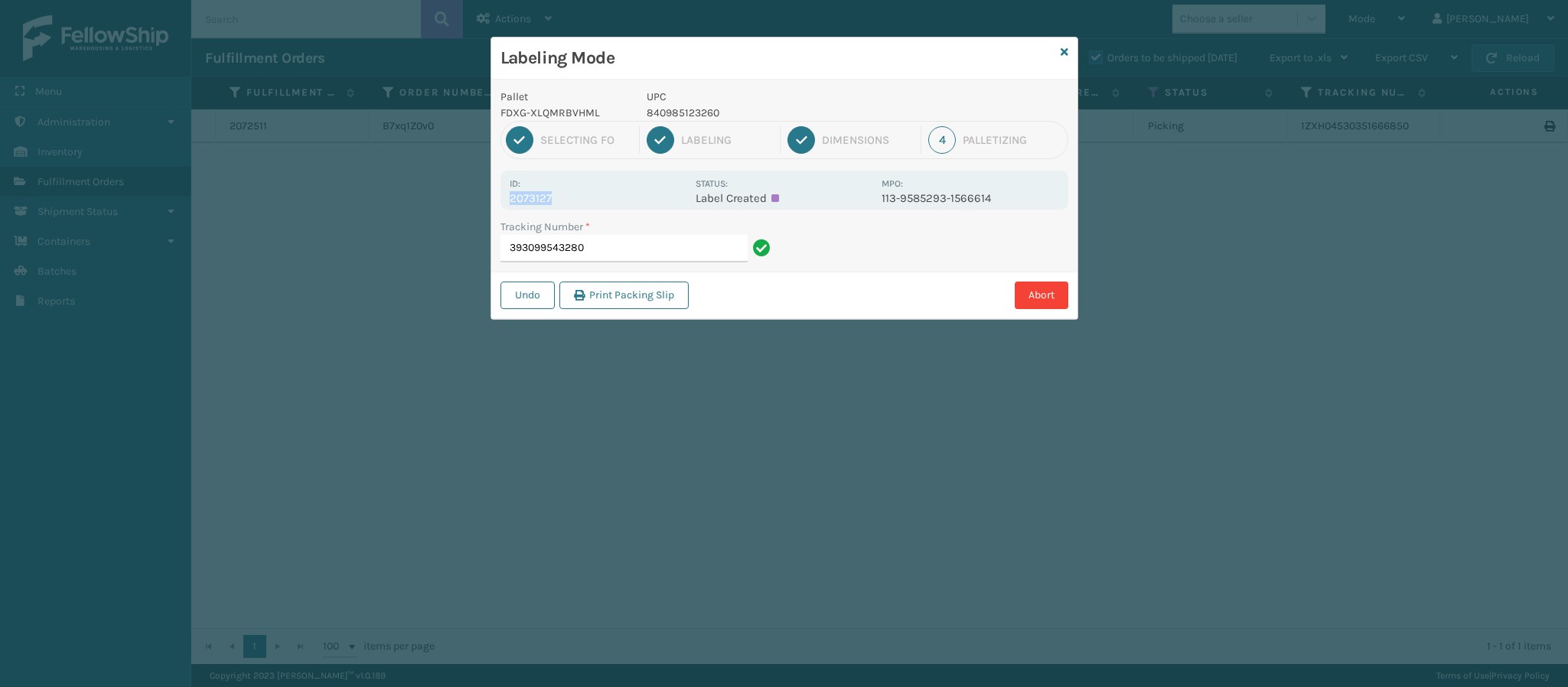
copy p "2073127"
click at [631, 259] on input "393099543280" at bounding box center [624, 249] width 247 height 28
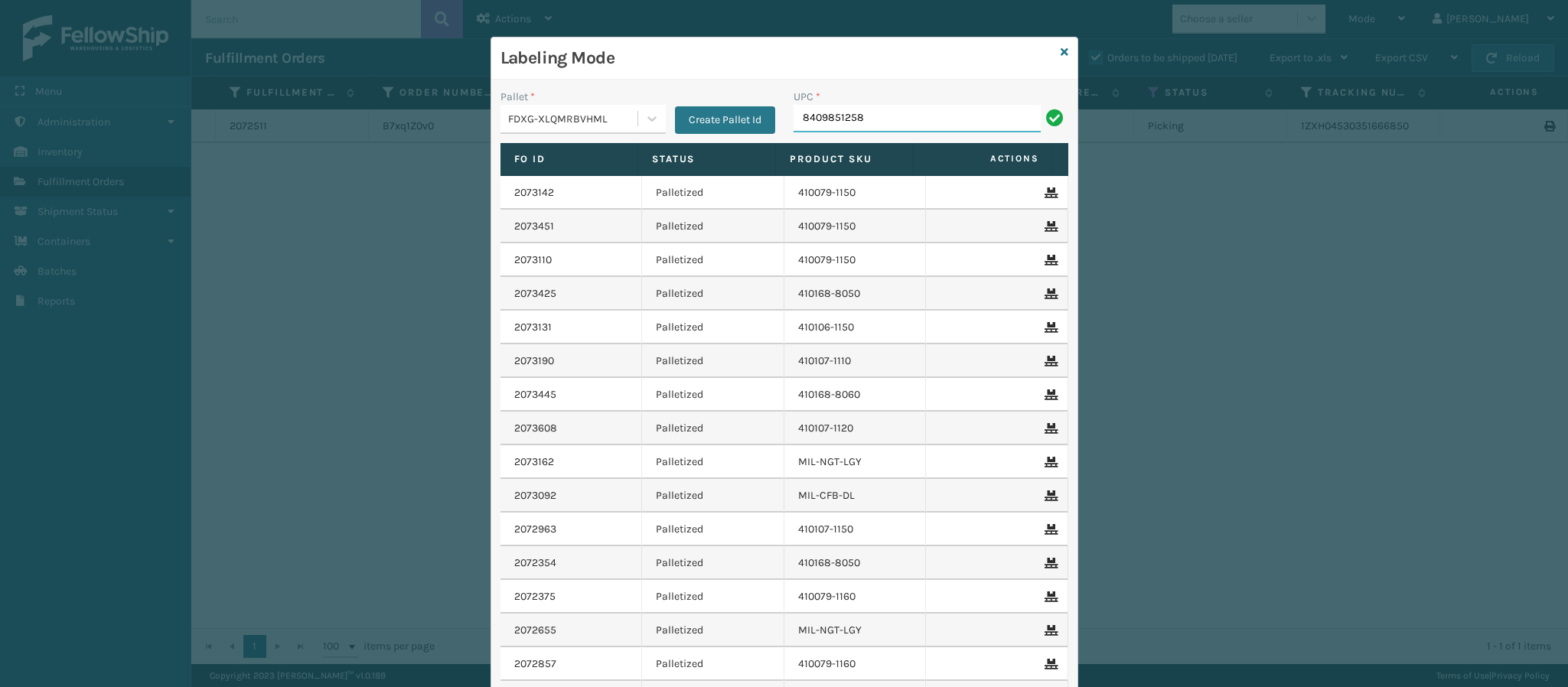
type input "84098512586"
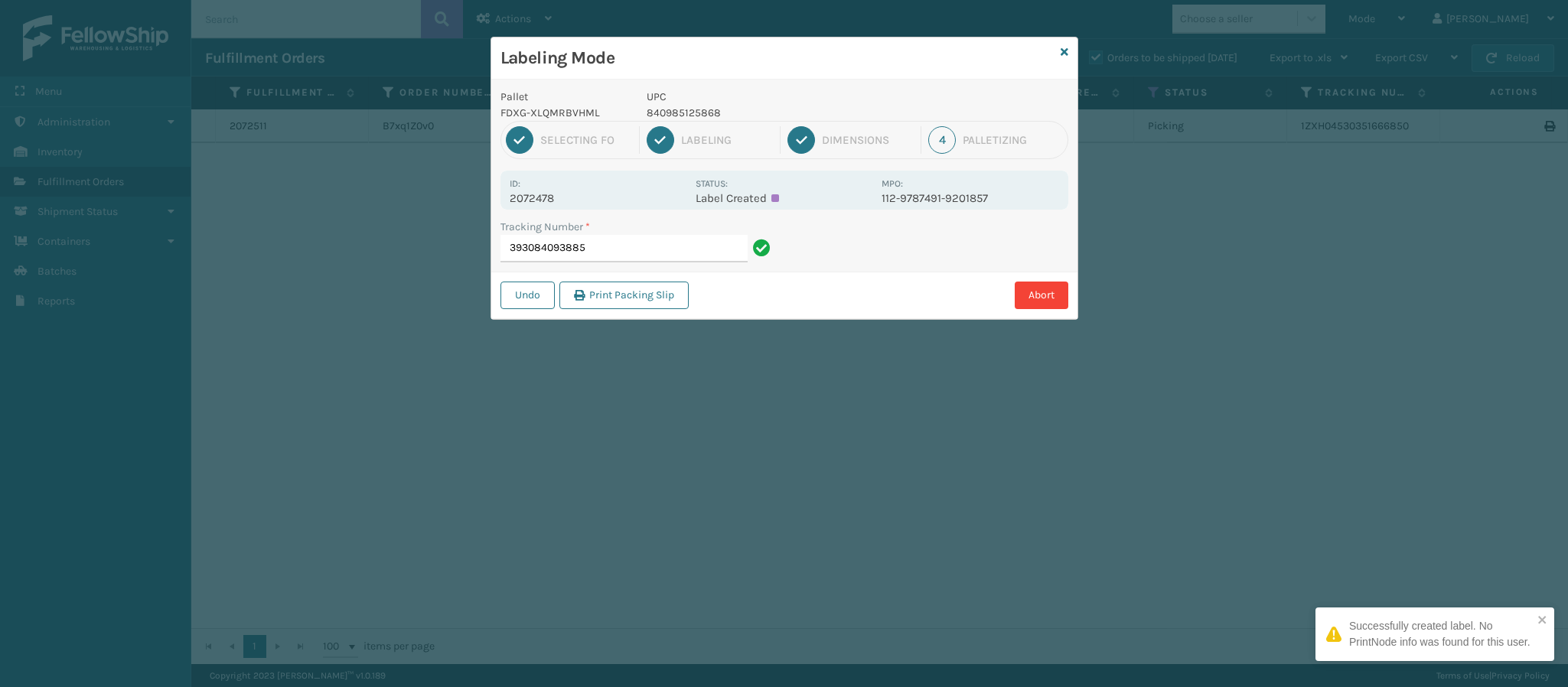
click at [545, 194] on p "2072478" at bounding box center [597, 198] width 176 height 13
copy p "2072478"
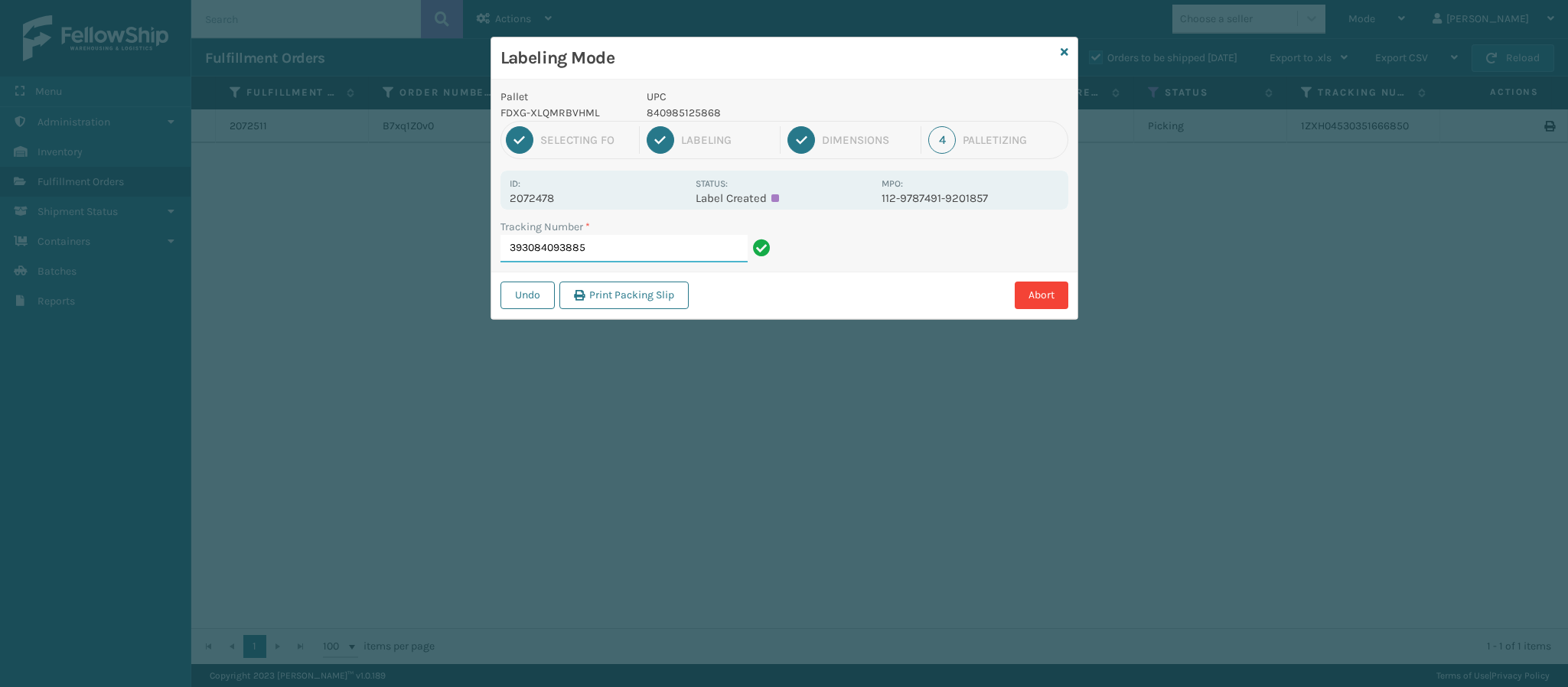
click at [634, 255] on input "393084093885" at bounding box center [624, 249] width 247 height 28
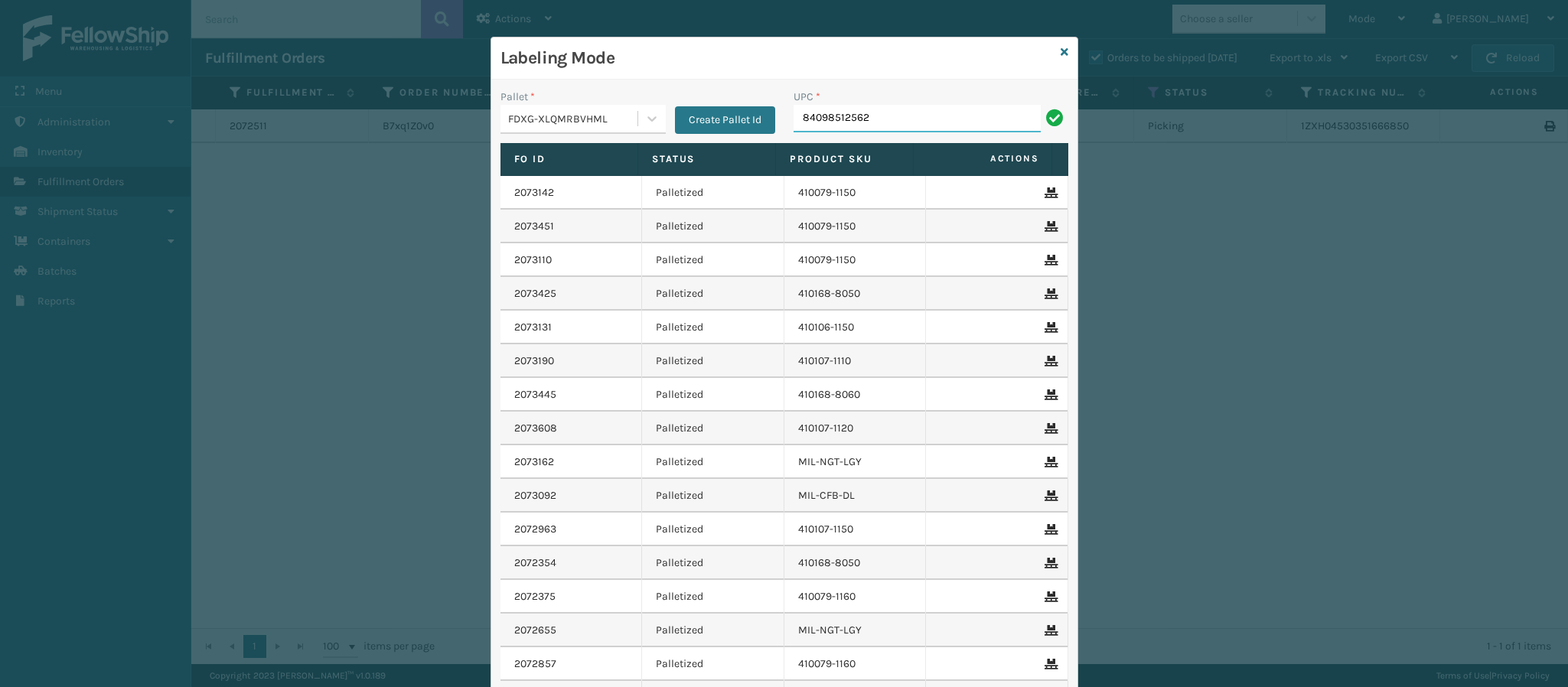
type input "840985125622"
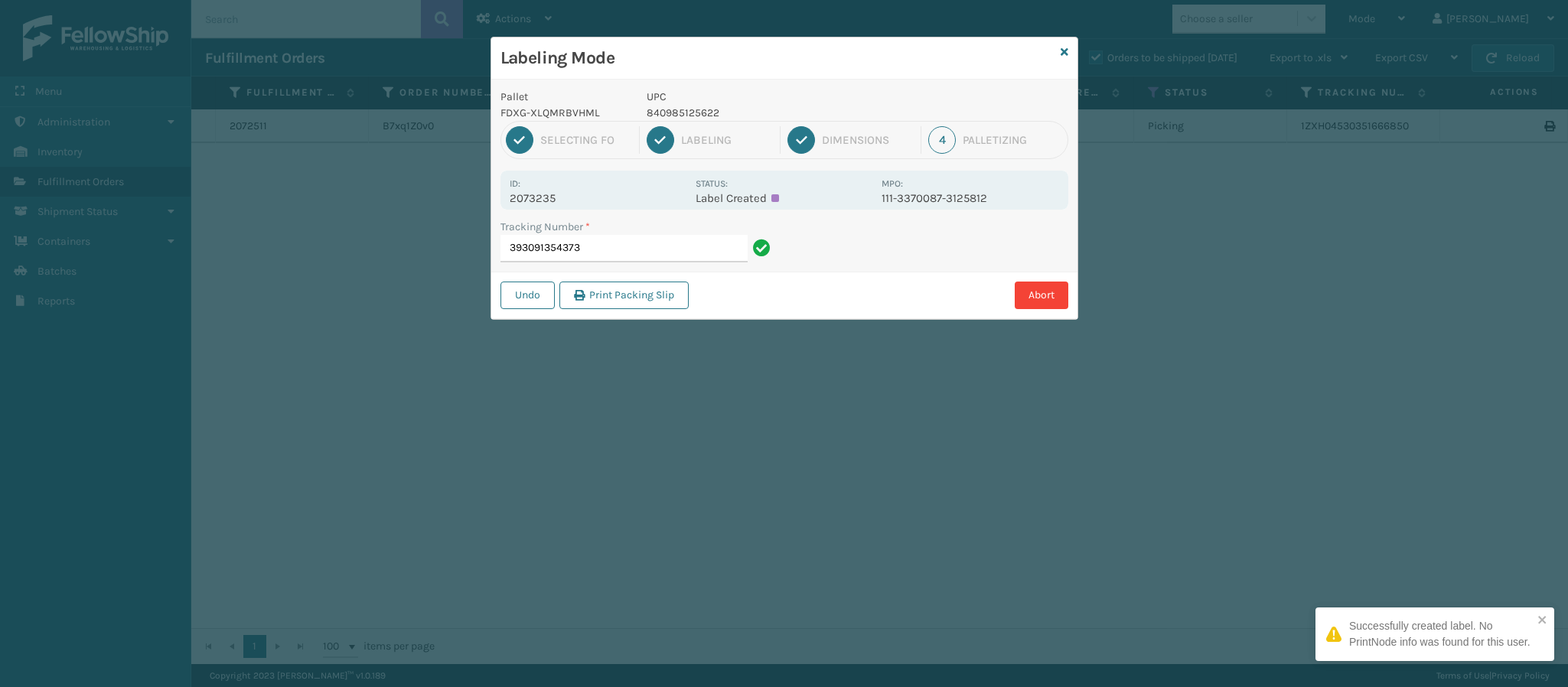
click at [547, 202] on p "2073235" at bounding box center [597, 198] width 176 height 13
copy p "2073235"
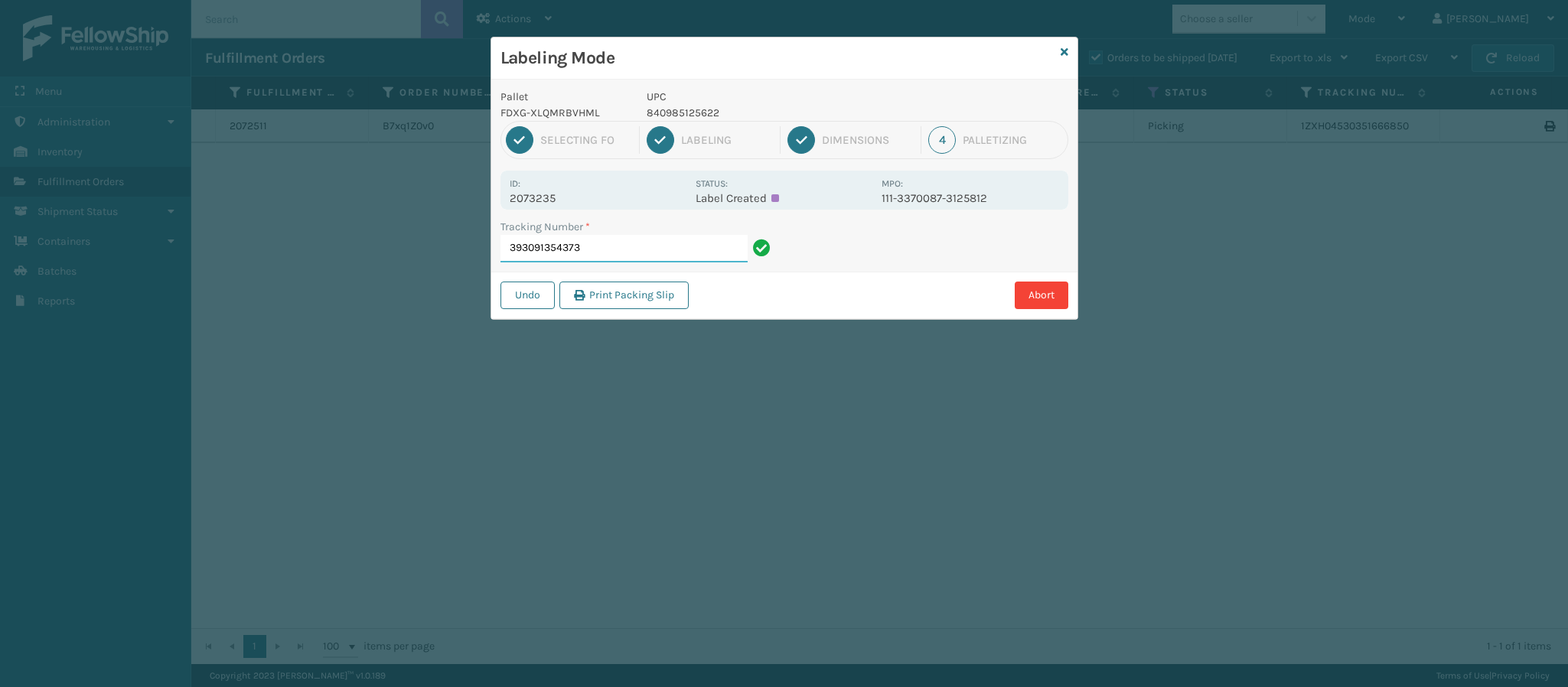
click at [619, 253] on input "393091354373" at bounding box center [624, 249] width 247 height 28
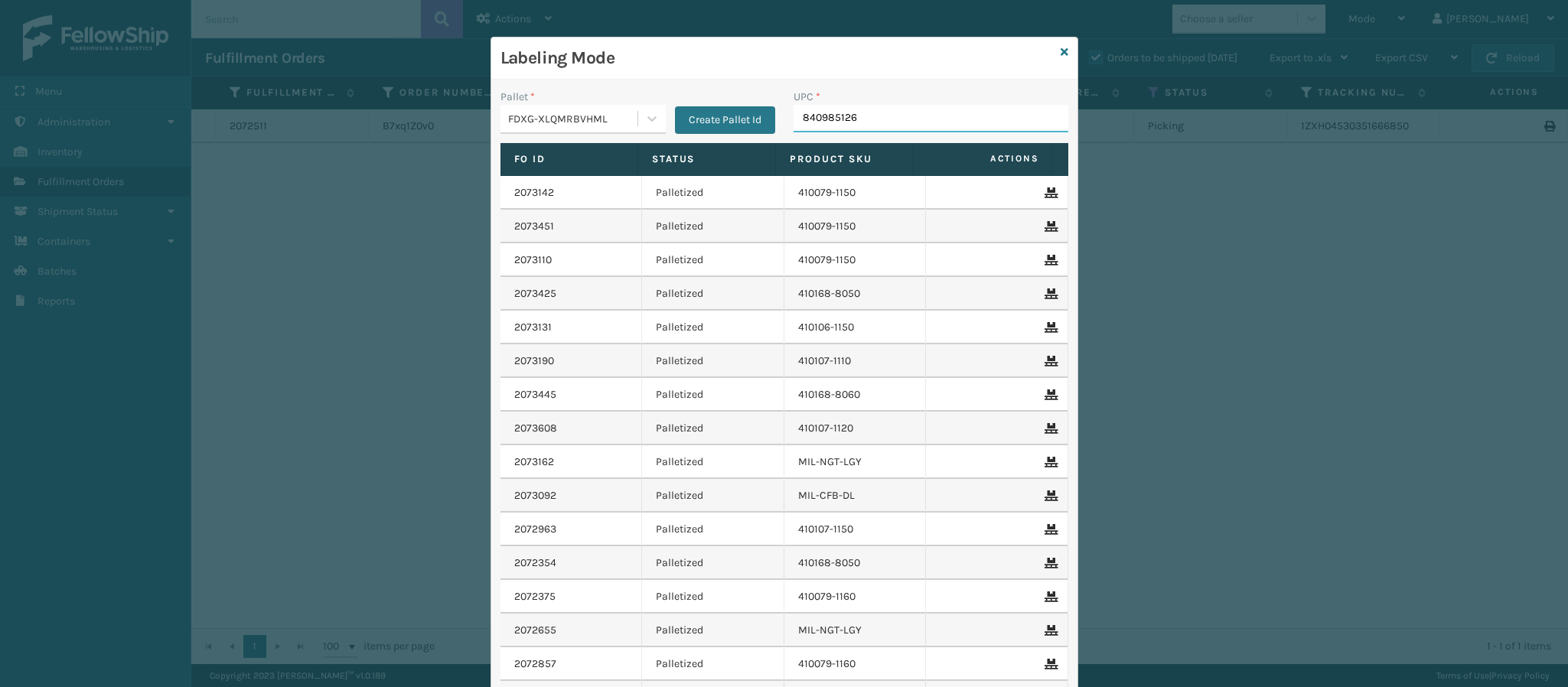
type input "8409851268"
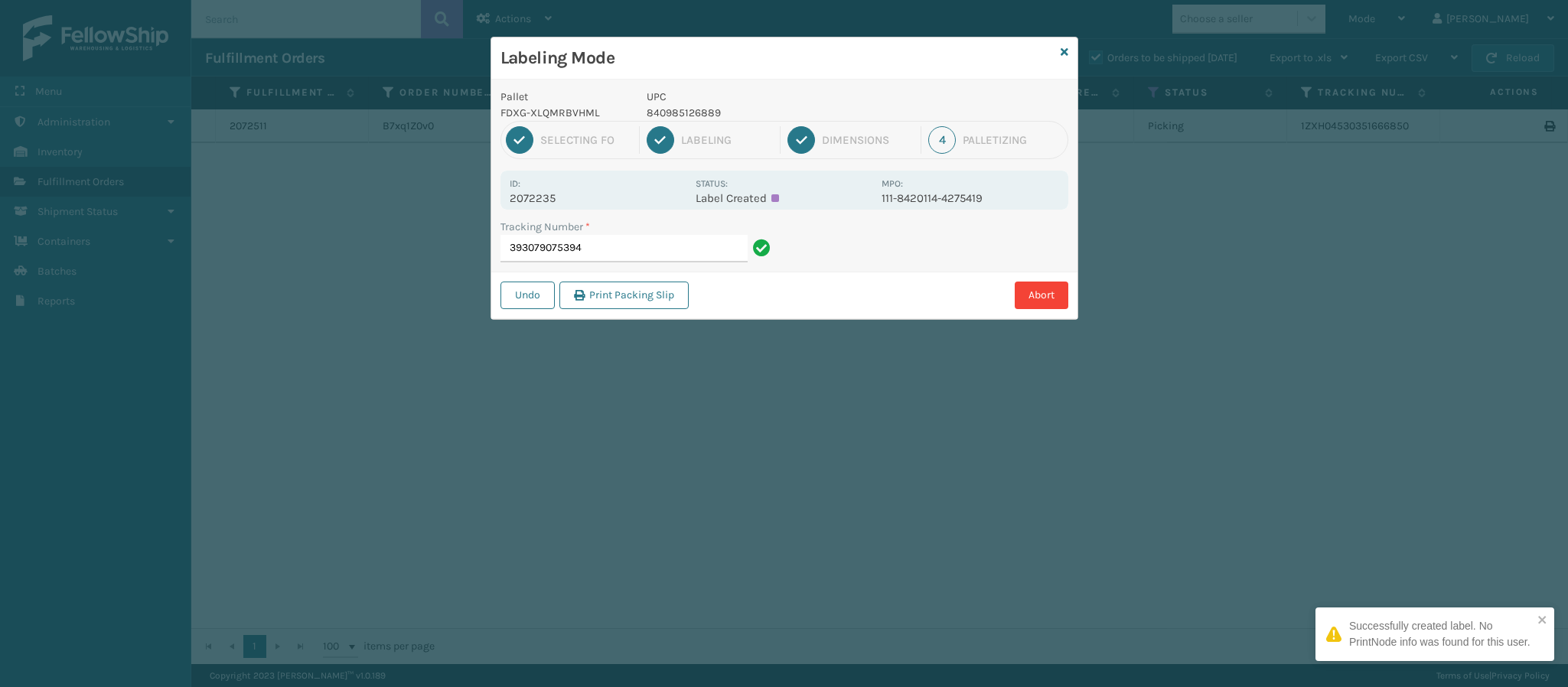
click at [555, 202] on p "2072235" at bounding box center [597, 198] width 176 height 13
copy p "2072235"
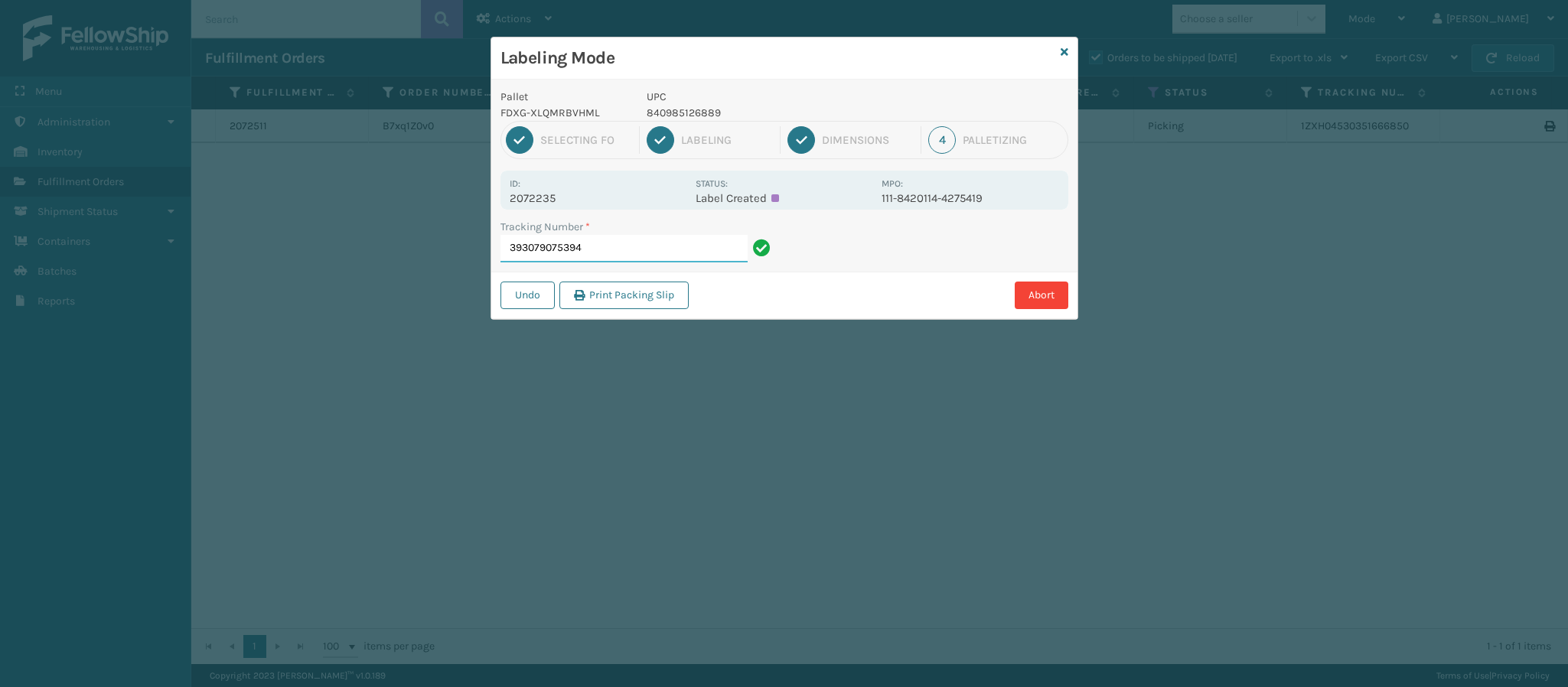
click at [611, 255] on input "393079075394" at bounding box center [624, 249] width 247 height 28
